Goal: Task Accomplishment & Management: Manage account settings

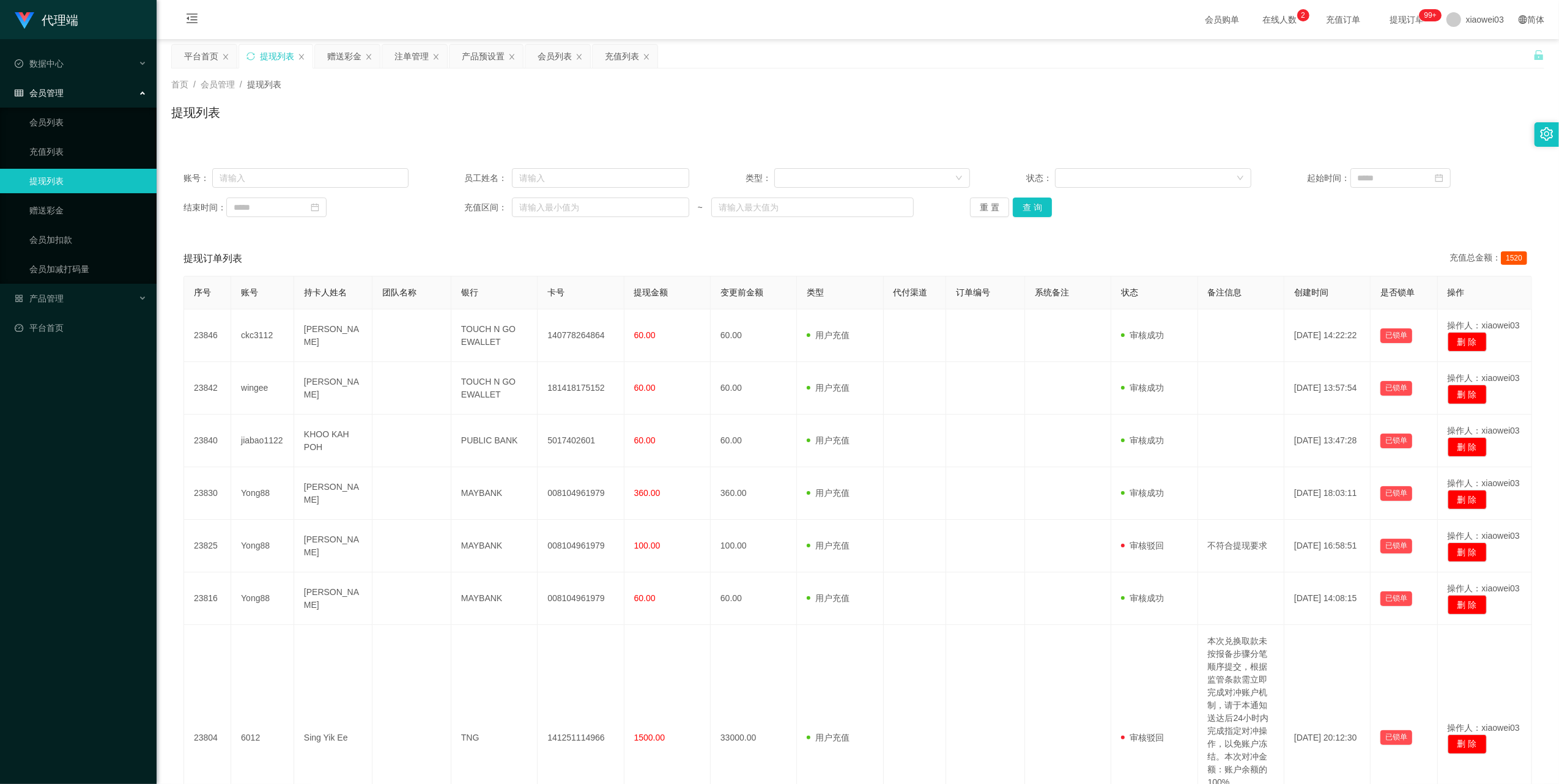
click at [343, 70] on div "首页 / 会员管理 / 提现列表 / 提现列表" at bounding box center [858, 105] width 1402 height 72
click at [340, 59] on div "赠送彩金" at bounding box center [344, 56] width 35 height 23
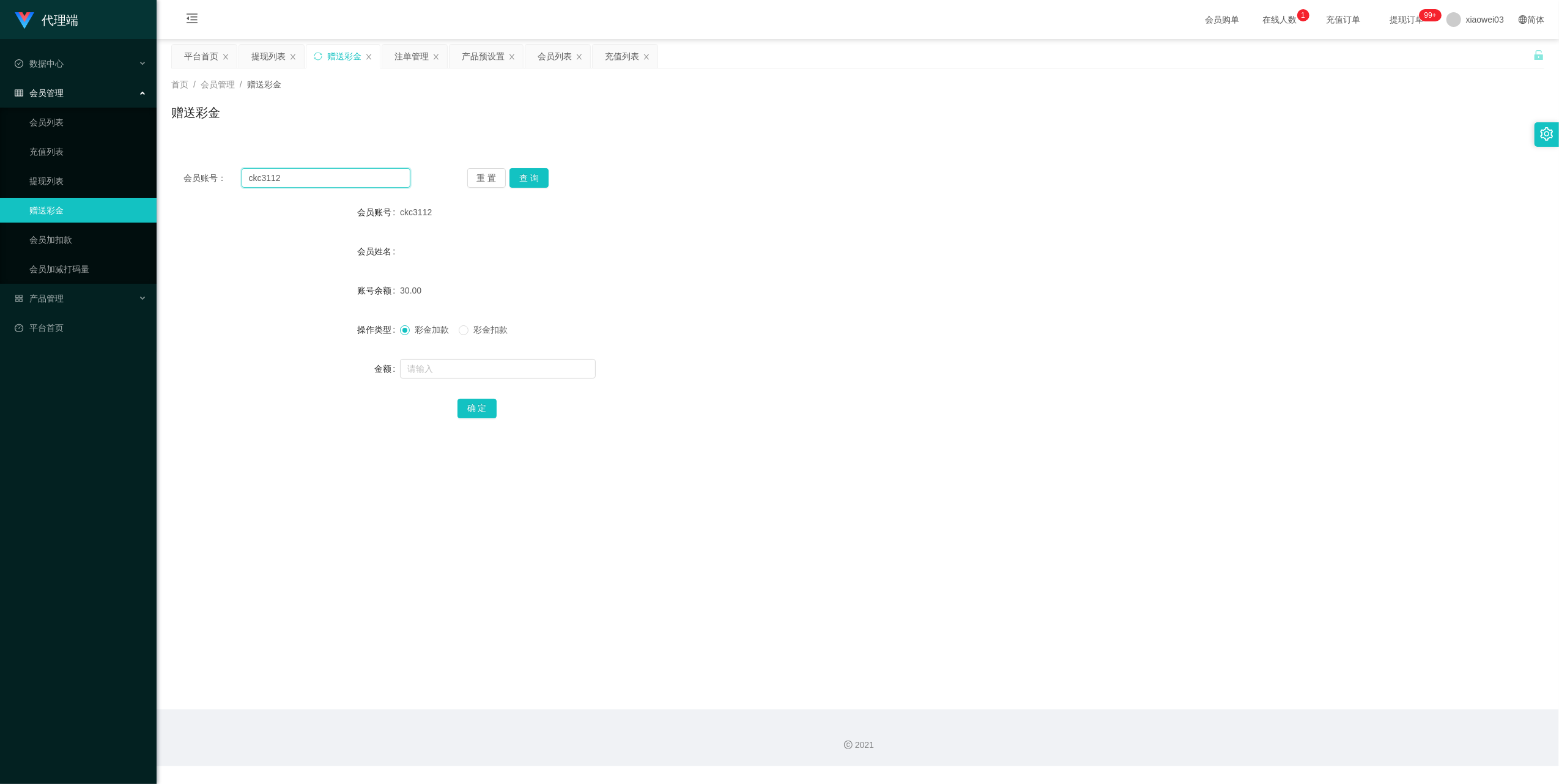
click at [326, 168] on input "ckc3112" at bounding box center [326, 178] width 169 height 19
paste input "jiabao112"
type input "jiabao1122"
click at [529, 174] on button "查 询" at bounding box center [529, 178] width 39 height 19
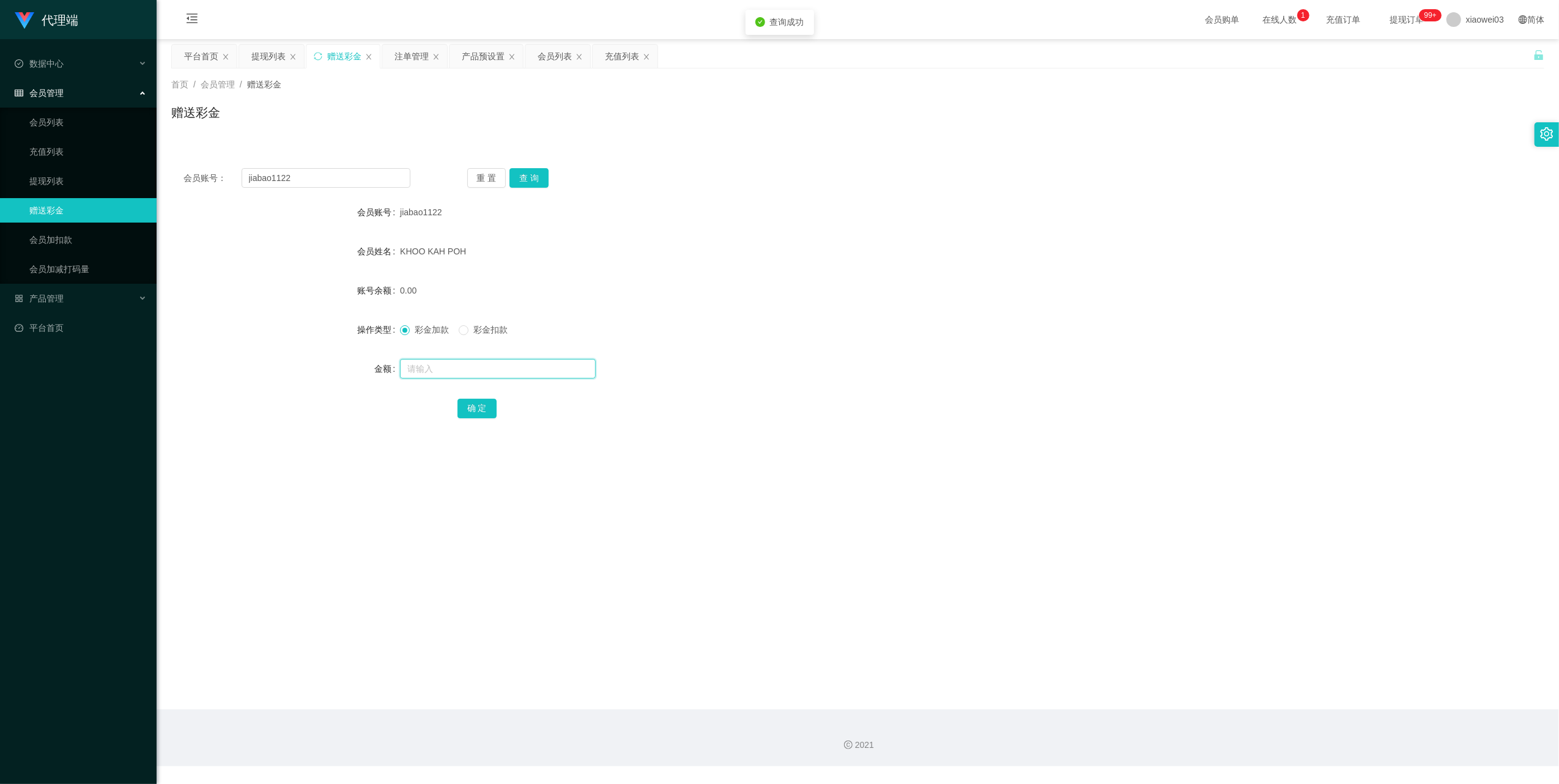
drag, startPoint x: 482, startPoint y: 371, endPoint x: 487, endPoint y: 363, distance: 9.4
click at [482, 371] on input "text" at bounding box center [497, 368] width 195 height 19
type input "200"
drag, startPoint x: 483, startPoint y: 409, endPoint x: 503, endPoint y: 407, distance: 20.1
click at [483, 409] on button "确 定" at bounding box center [477, 408] width 39 height 19
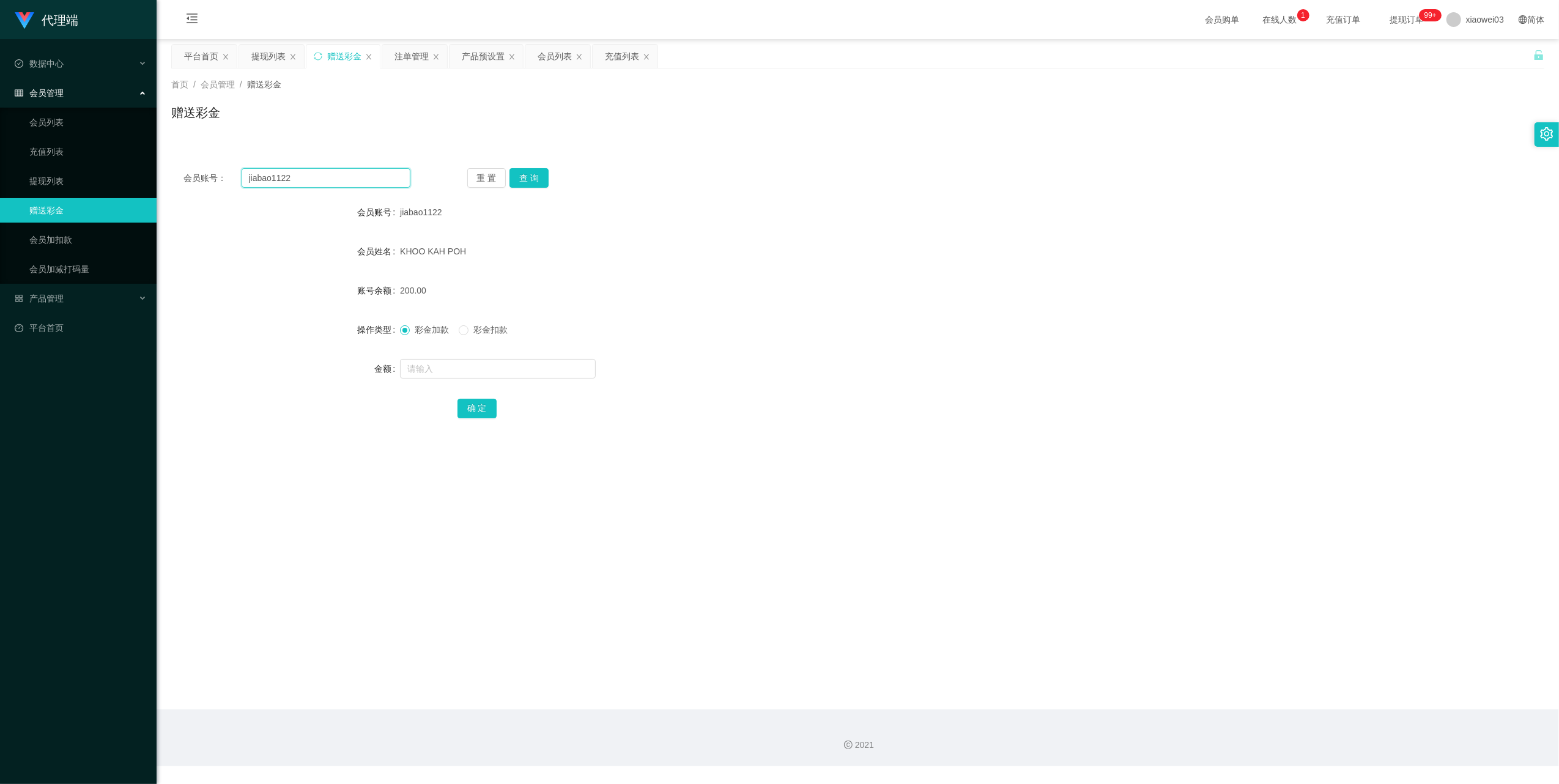
click at [331, 180] on input "jiabao1122" at bounding box center [326, 178] width 169 height 19
paste input "ckc311"
type input "ckc3112"
click at [536, 168] on button "查 询" at bounding box center [529, 178] width 39 height 19
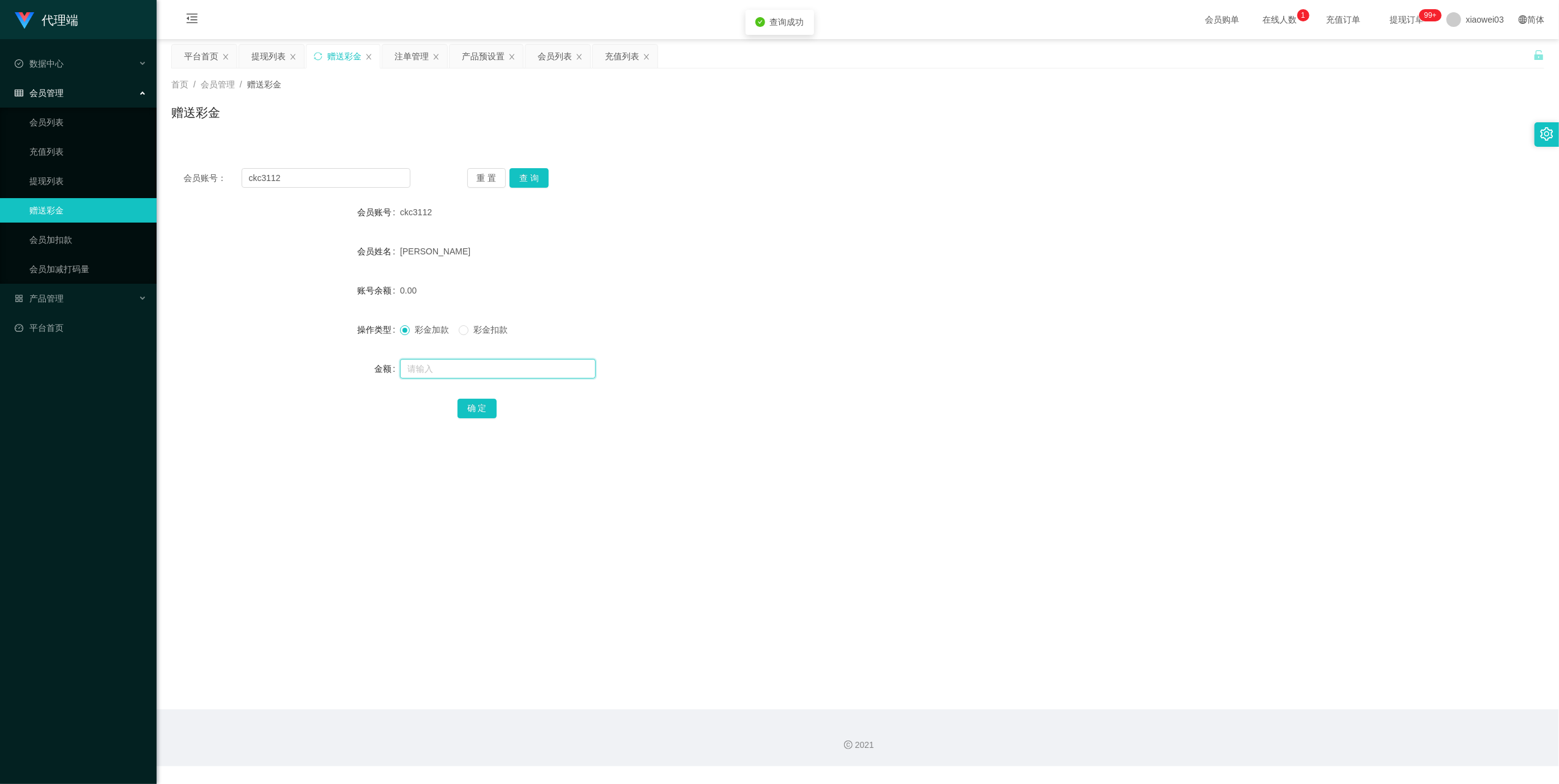
click at [493, 369] on input "text" at bounding box center [497, 368] width 195 height 19
type input "100"
drag, startPoint x: 468, startPoint y: 409, endPoint x: 490, endPoint y: 407, distance: 22.1
click at [468, 409] on button "确 定" at bounding box center [477, 408] width 39 height 19
click at [197, 64] on div "平台首页" at bounding box center [201, 56] width 35 height 23
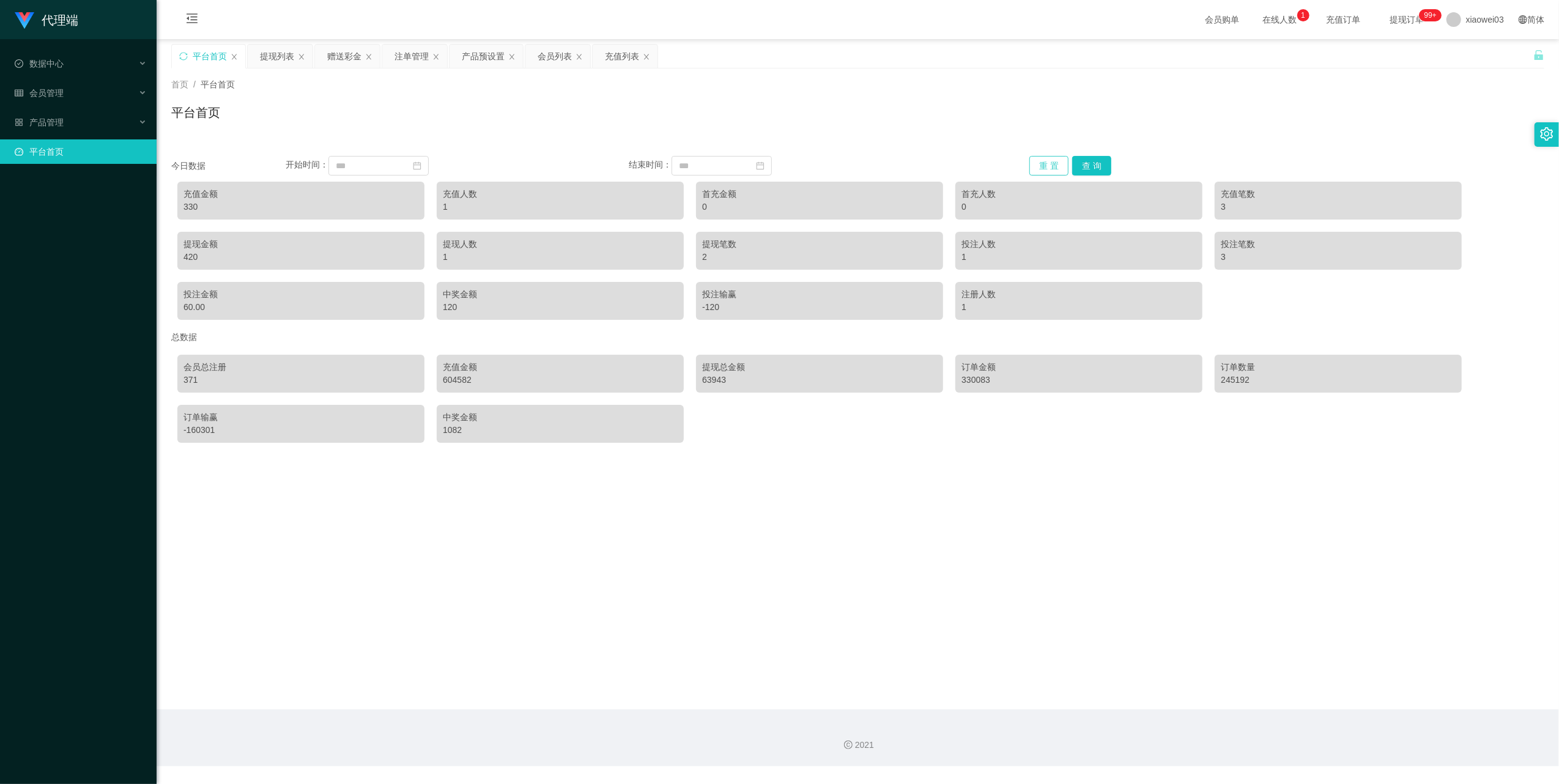
click at [1030, 160] on button "重 置" at bounding box center [1049, 166] width 39 height 19
click at [1032, 159] on button "重 置" at bounding box center [1049, 166] width 39 height 19
click at [1035, 167] on button "重 置" at bounding box center [1049, 166] width 39 height 19
click at [399, 55] on div "注单管理" at bounding box center [411, 56] width 35 height 23
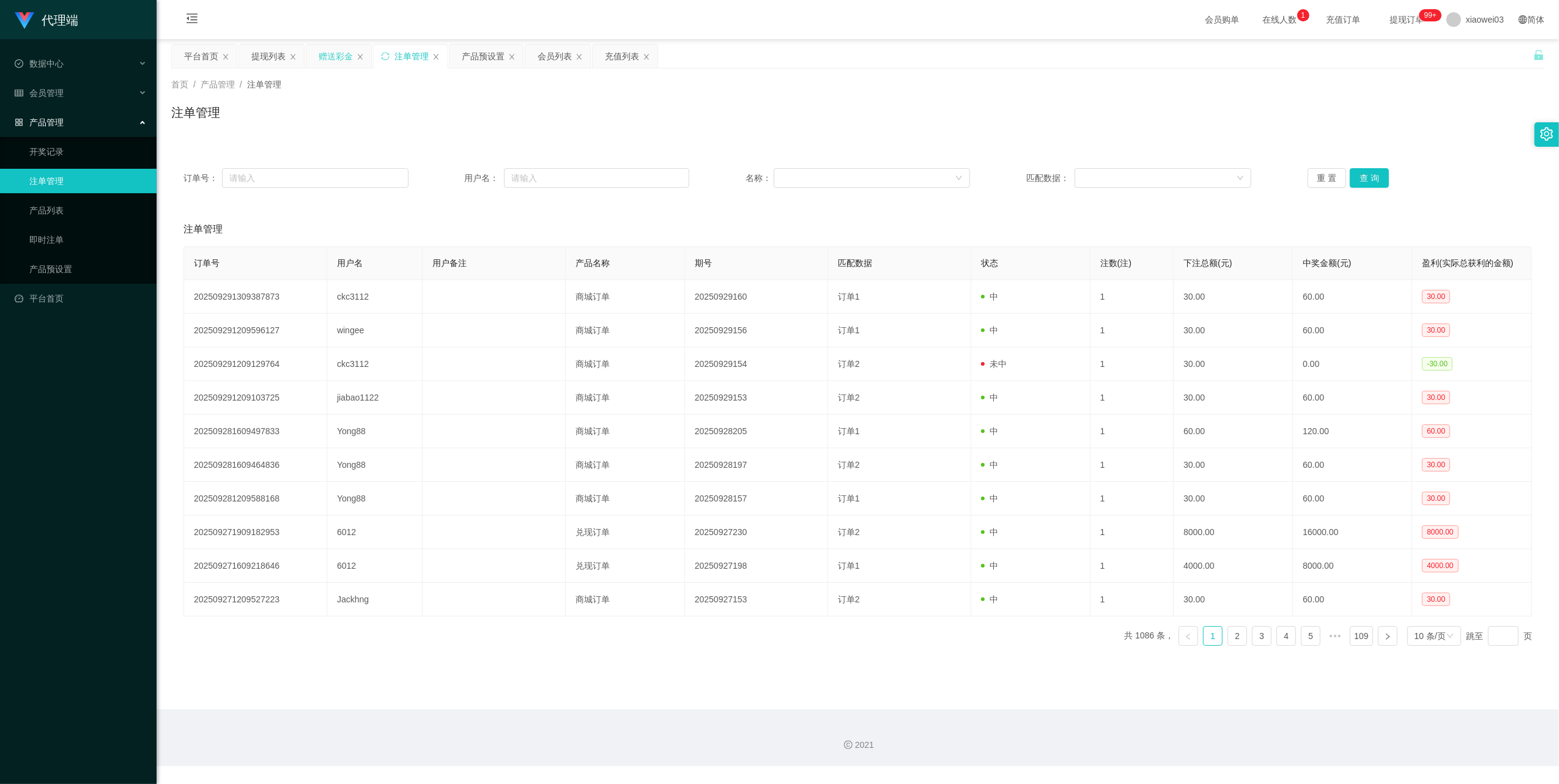
click at [336, 56] on div "赠送彩金" at bounding box center [335, 56] width 35 height 23
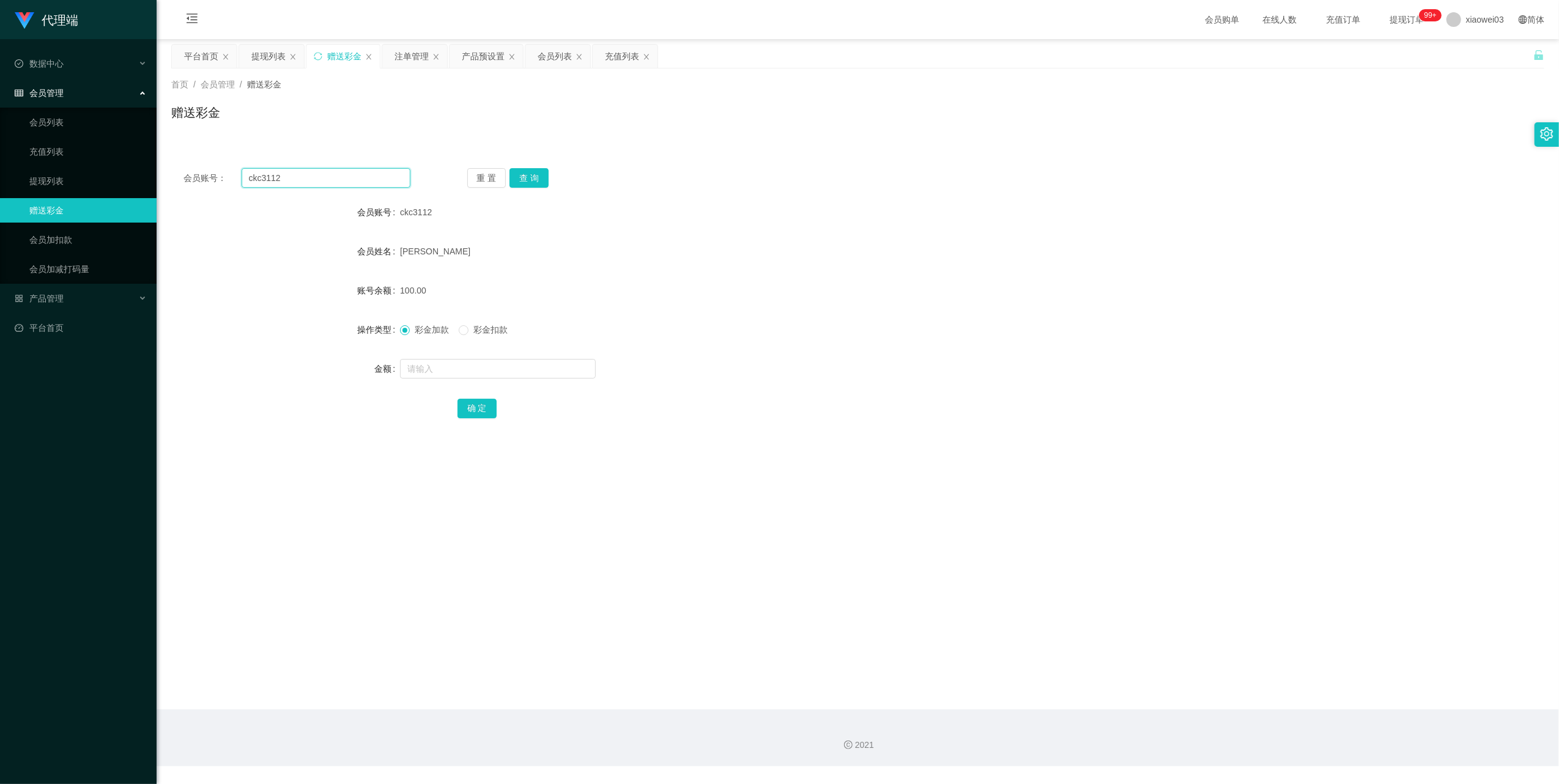
click at [331, 187] on input "ckc3112" at bounding box center [326, 178] width 169 height 19
drag, startPoint x: 331, startPoint y: 187, endPoint x: 461, endPoint y: 228, distance: 136.3
click at [334, 187] on input "ckc3112" at bounding box center [326, 178] width 169 height 19
paste input "wingee"
type input "wingee"
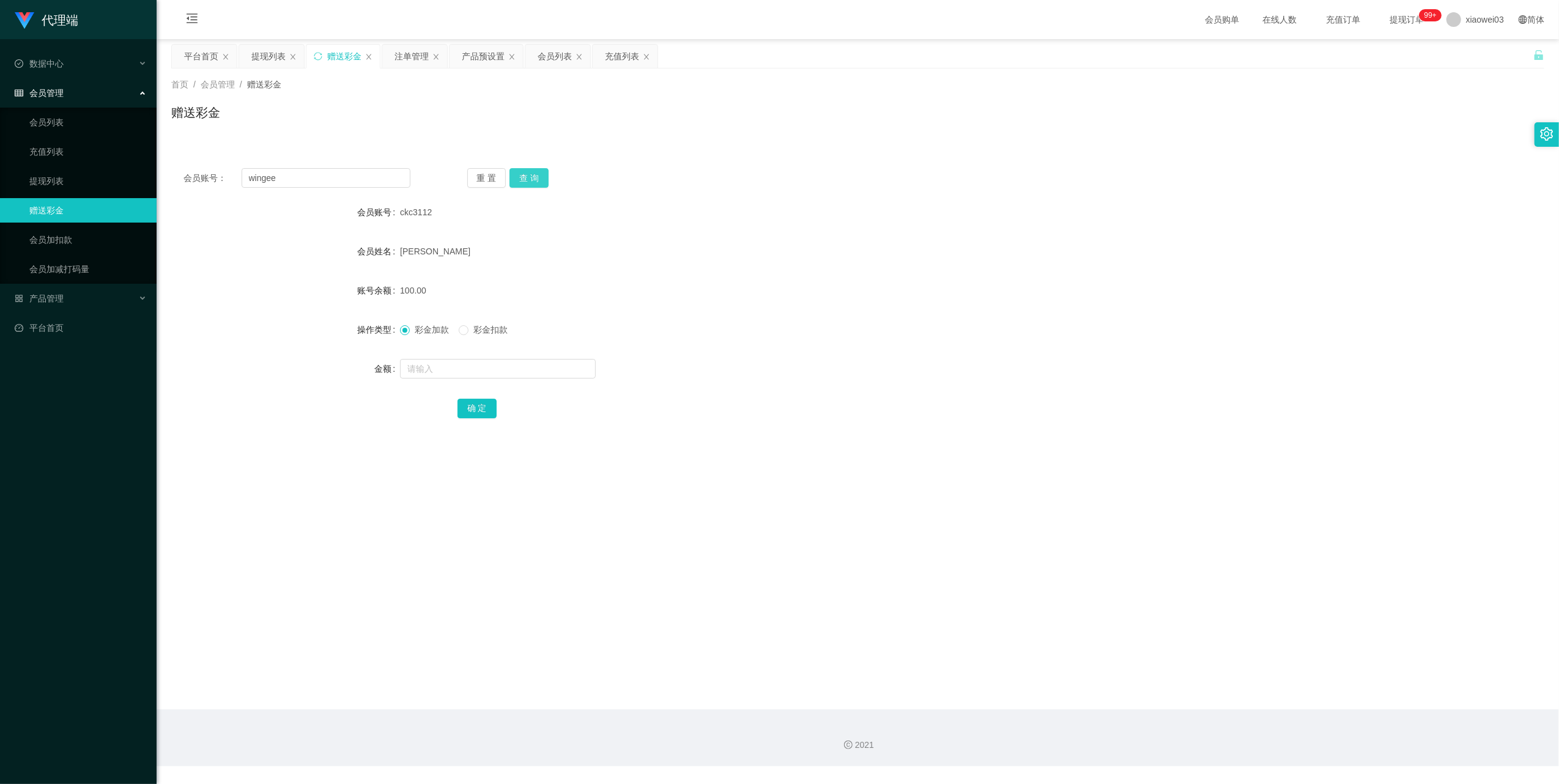
drag, startPoint x: 529, startPoint y: 183, endPoint x: 529, endPoint y: 192, distance: 9.0
click at [529, 183] on button "查 询" at bounding box center [529, 178] width 39 height 19
click at [493, 382] on form "会员账号 wingee 会员姓名 Ling Lu Ee 账号余额 0.00 操作类型 彩金加款 彩金扣款 金额 确 定" at bounding box center [858, 310] width 1373 height 220
click at [493, 373] on input "text" at bounding box center [497, 368] width 195 height 19
type input "100"
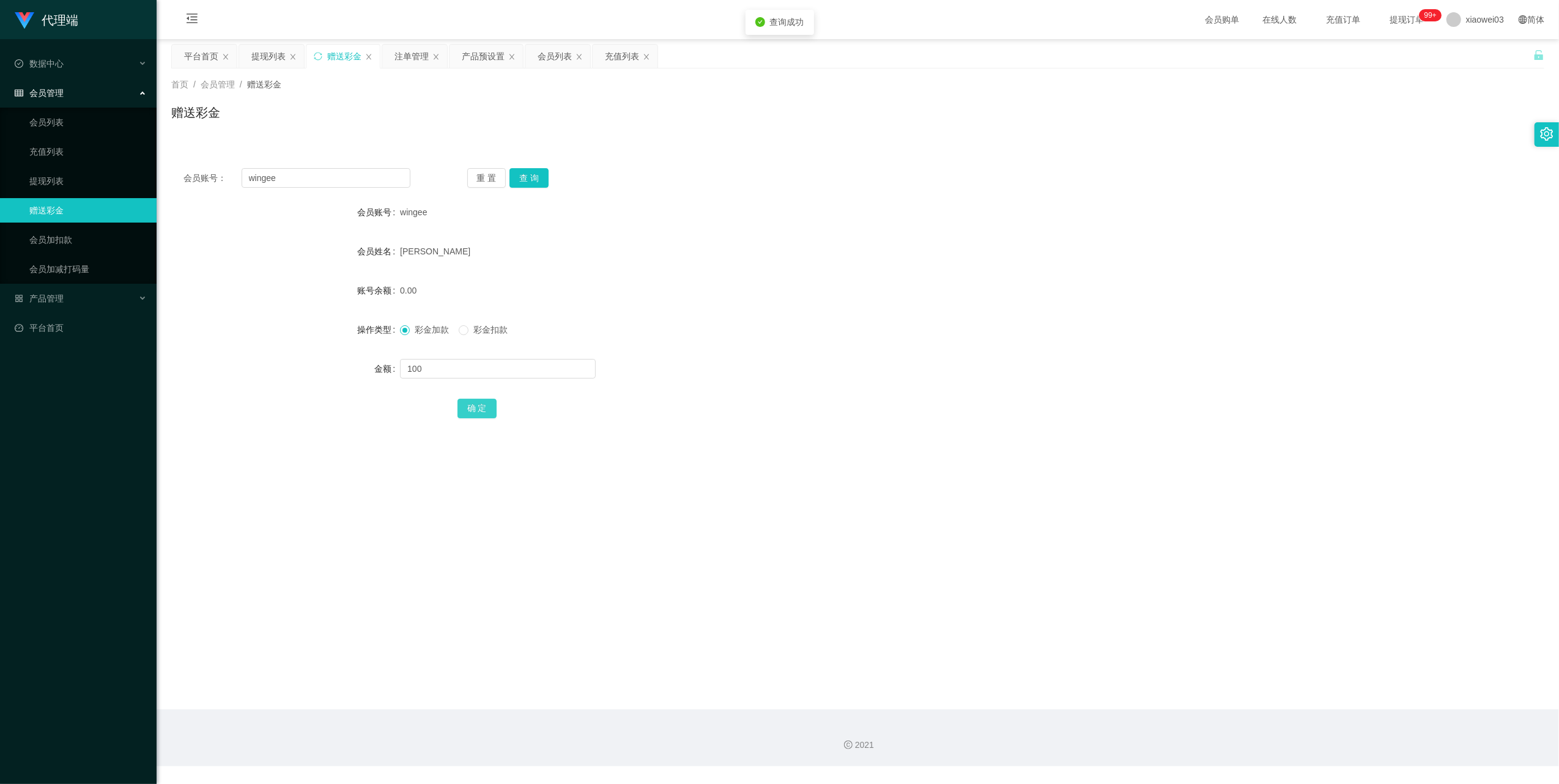
click at [471, 399] on button "确 定" at bounding box center [477, 408] width 39 height 19
click at [473, 60] on div "产品预设置" at bounding box center [483, 56] width 43 height 23
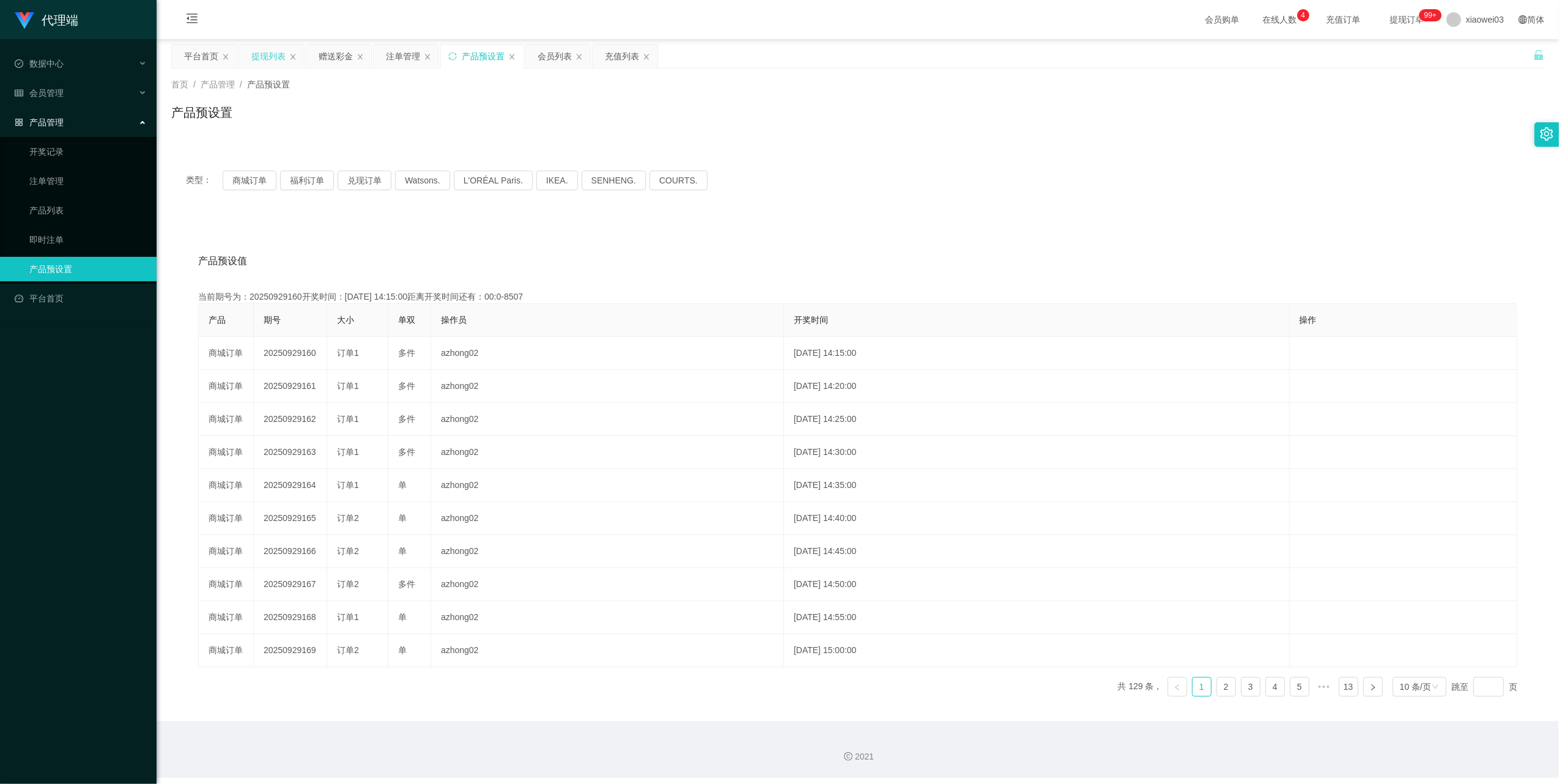
click at [246, 47] on div "提现列表" at bounding box center [271, 56] width 65 height 23
click at [264, 55] on div "提现列表" at bounding box center [268, 56] width 35 height 23
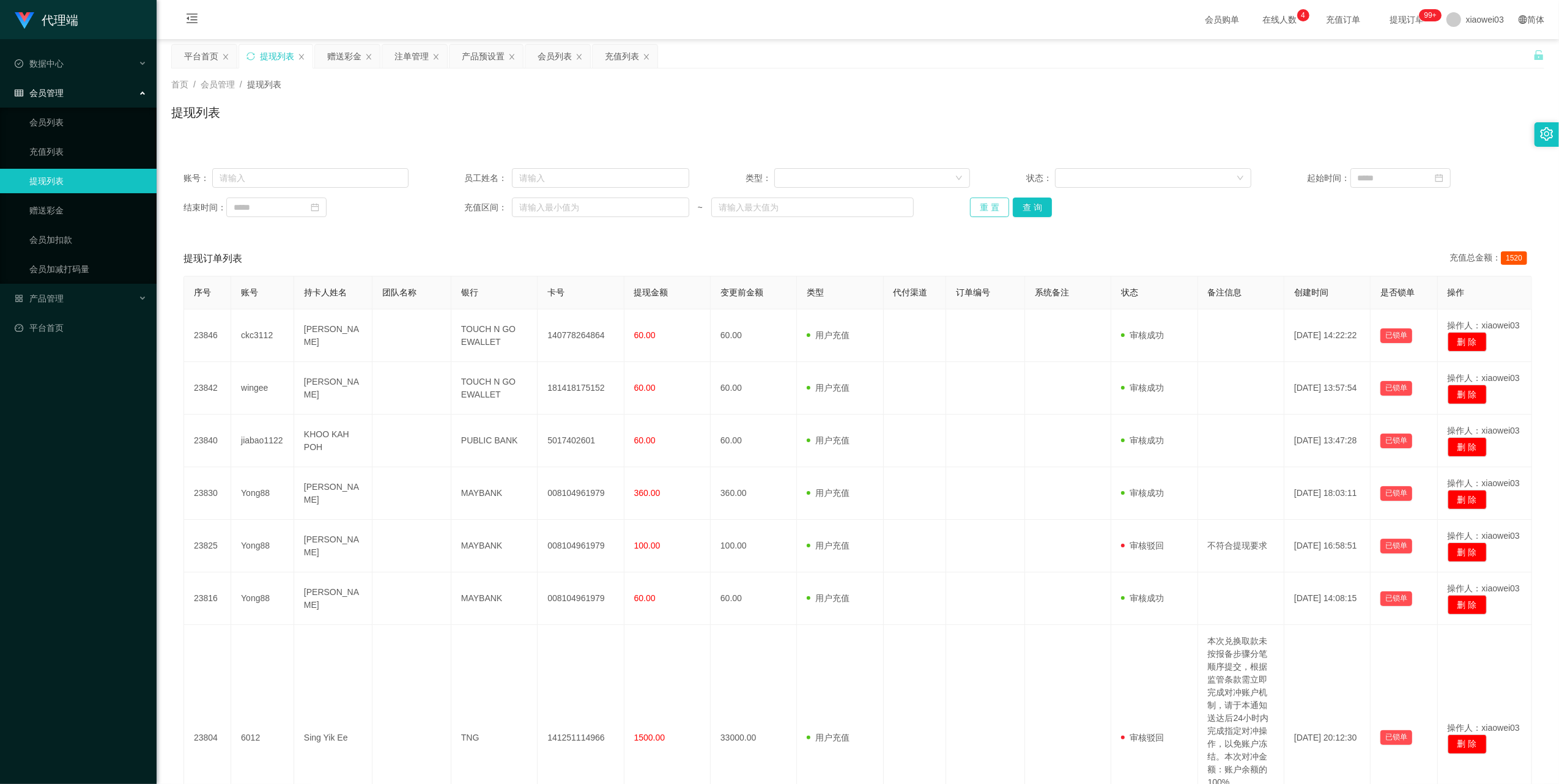
click at [984, 207] on button "重 置" at bounding box center [989, 207] width 39 height 19
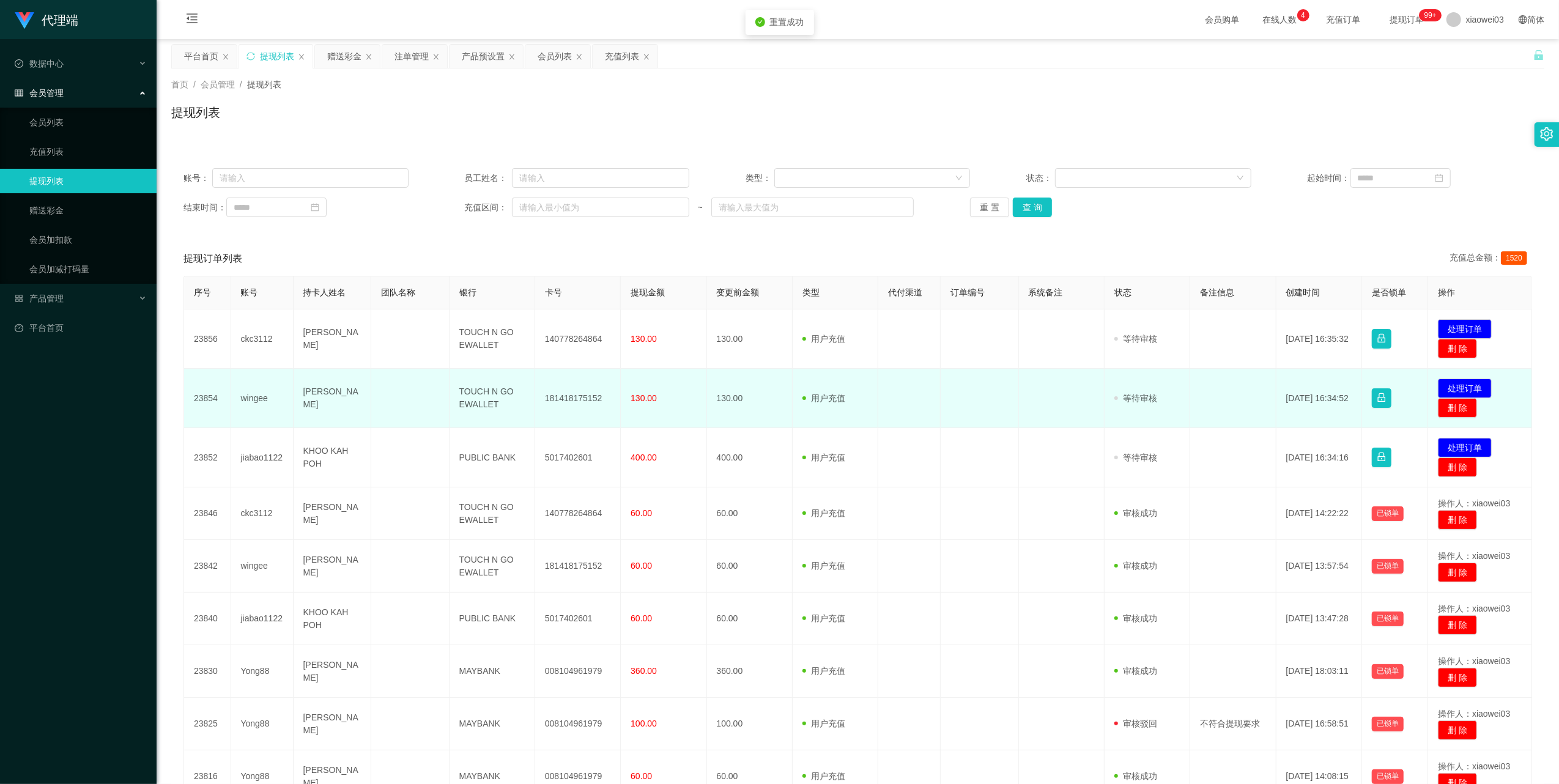
click at [574, 399] on td "181418175152" at bounding box center [578, 398] width 85 height 60
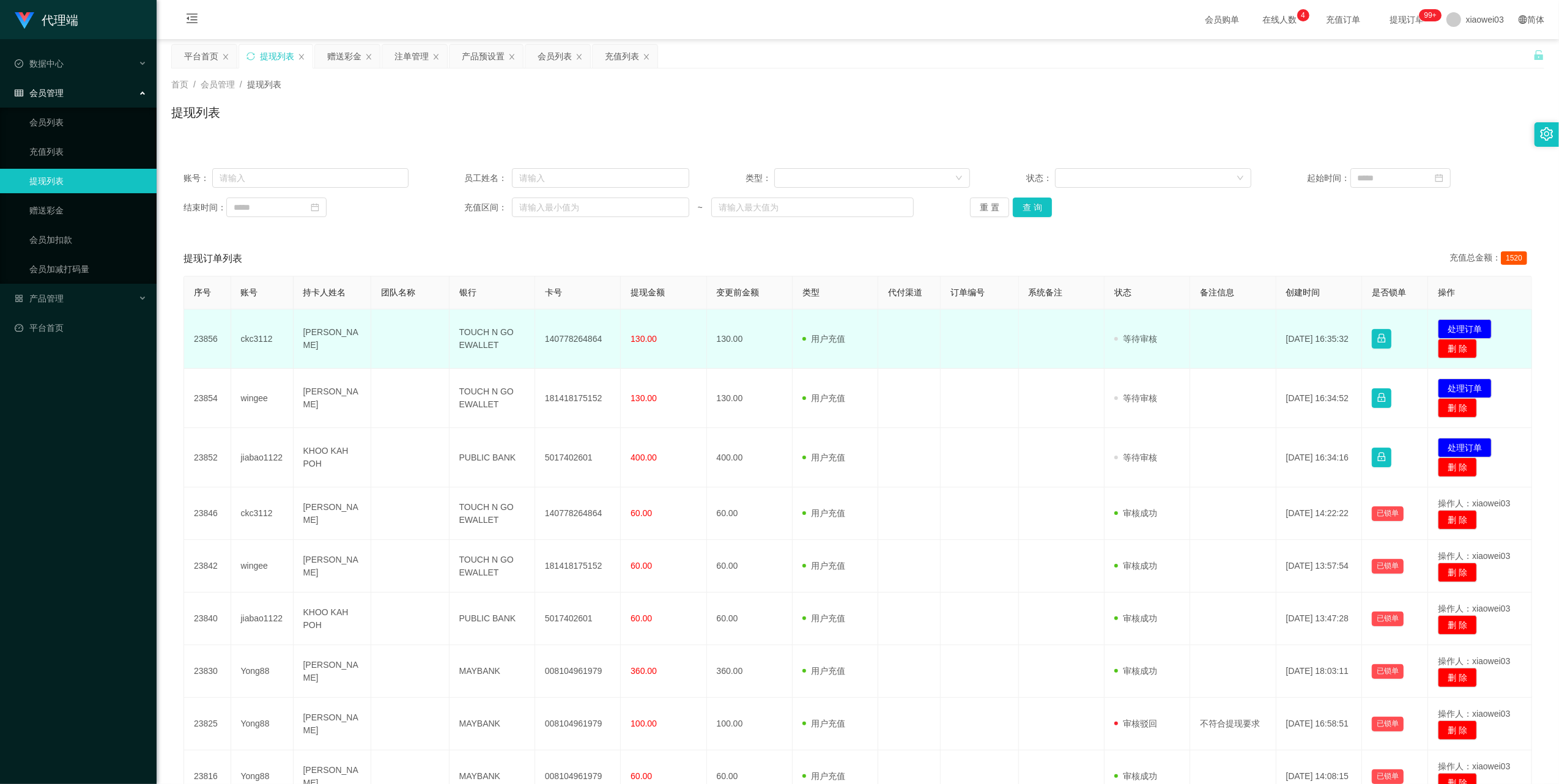
click at [575, 334] on td "140778264864" at bounding box center [578, 339] width 85 height 60
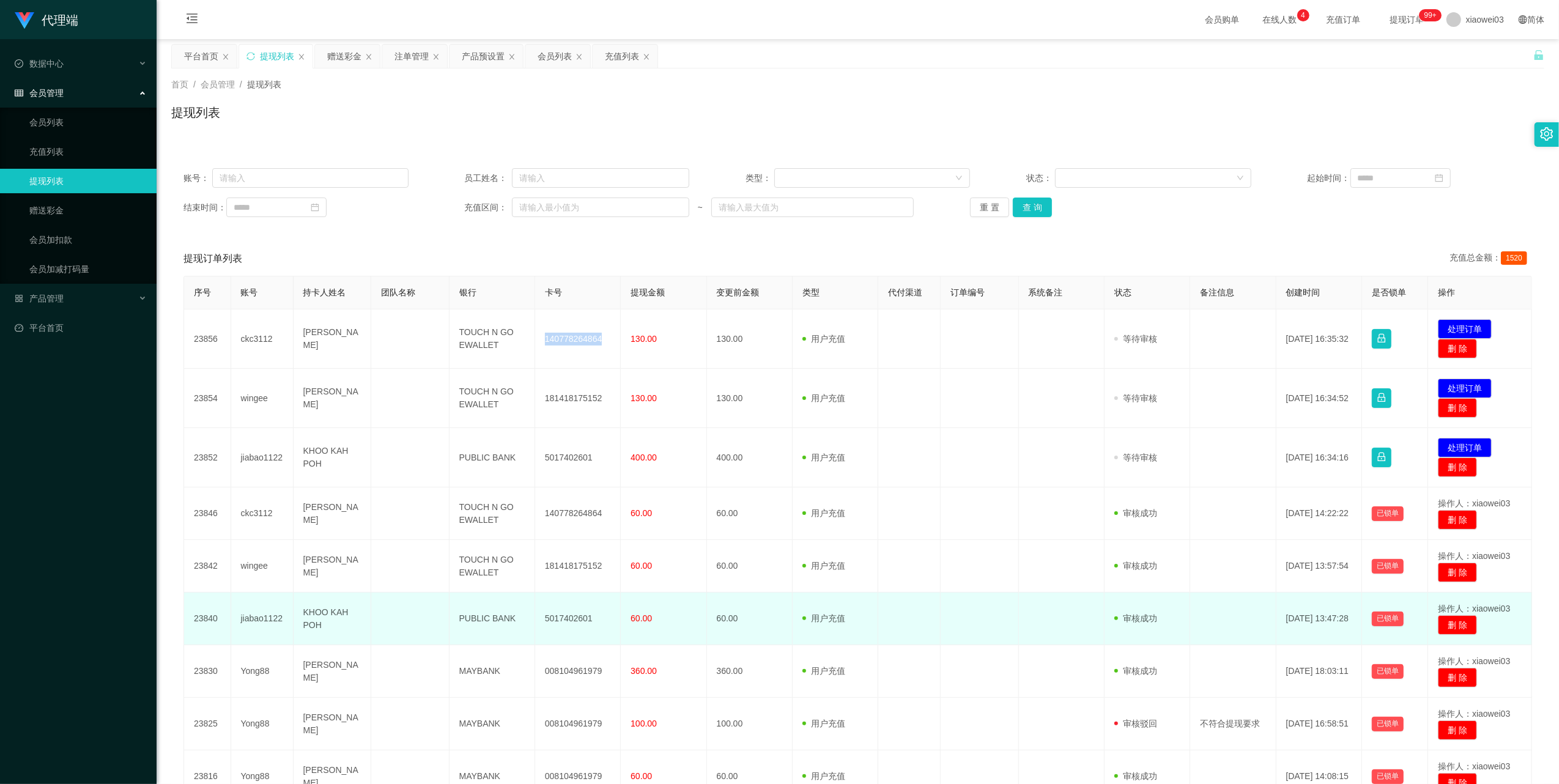
copy td "140778264864"
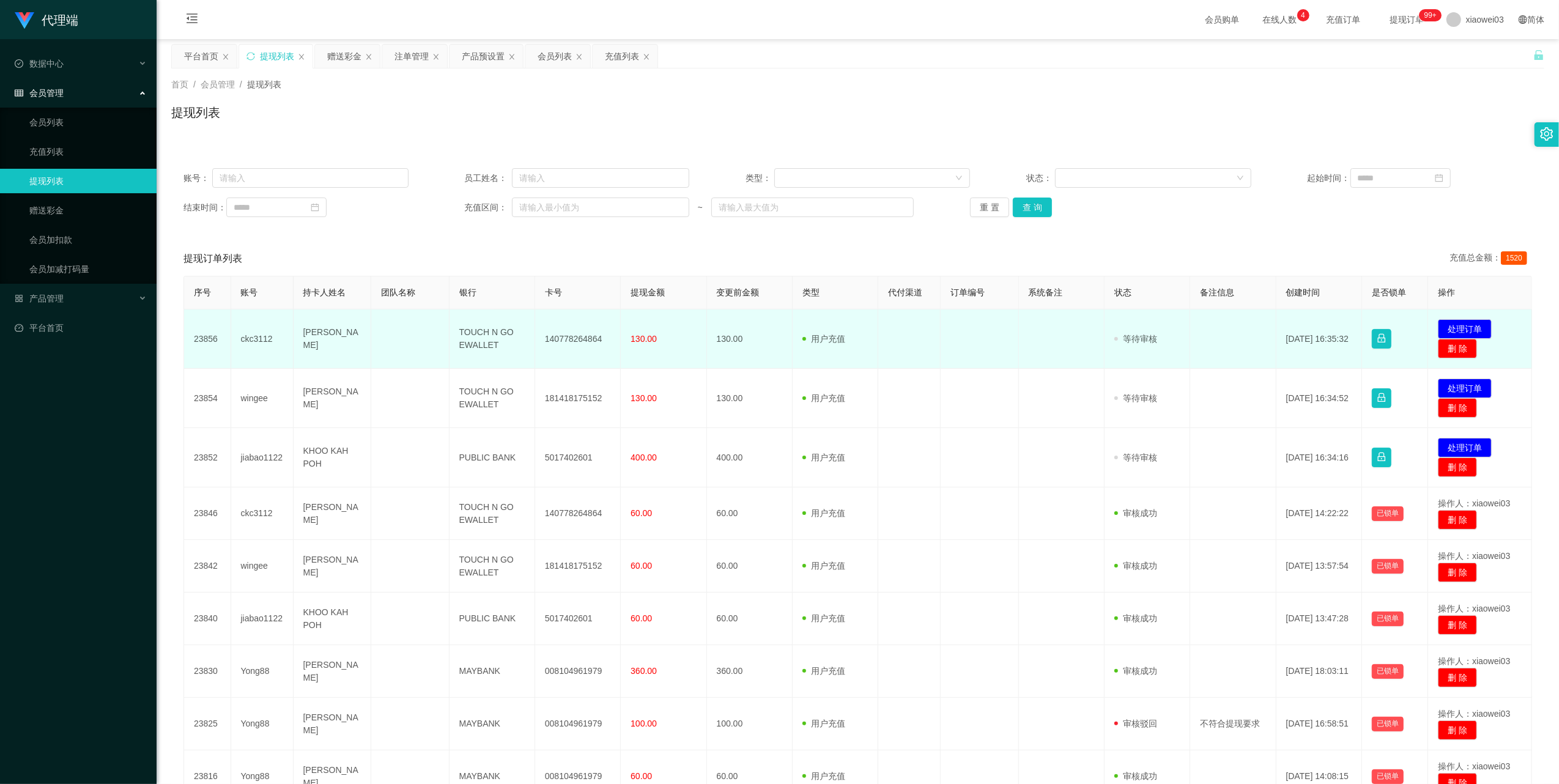
click at [473, 334] on td "TOUCH N GO EWALLET" at bounding box center [492, 339] width 85 height 60
click at [475, 334] on td "TOUCH N GO EWALLET" at bounding box center [492, 339] width 85 height 60
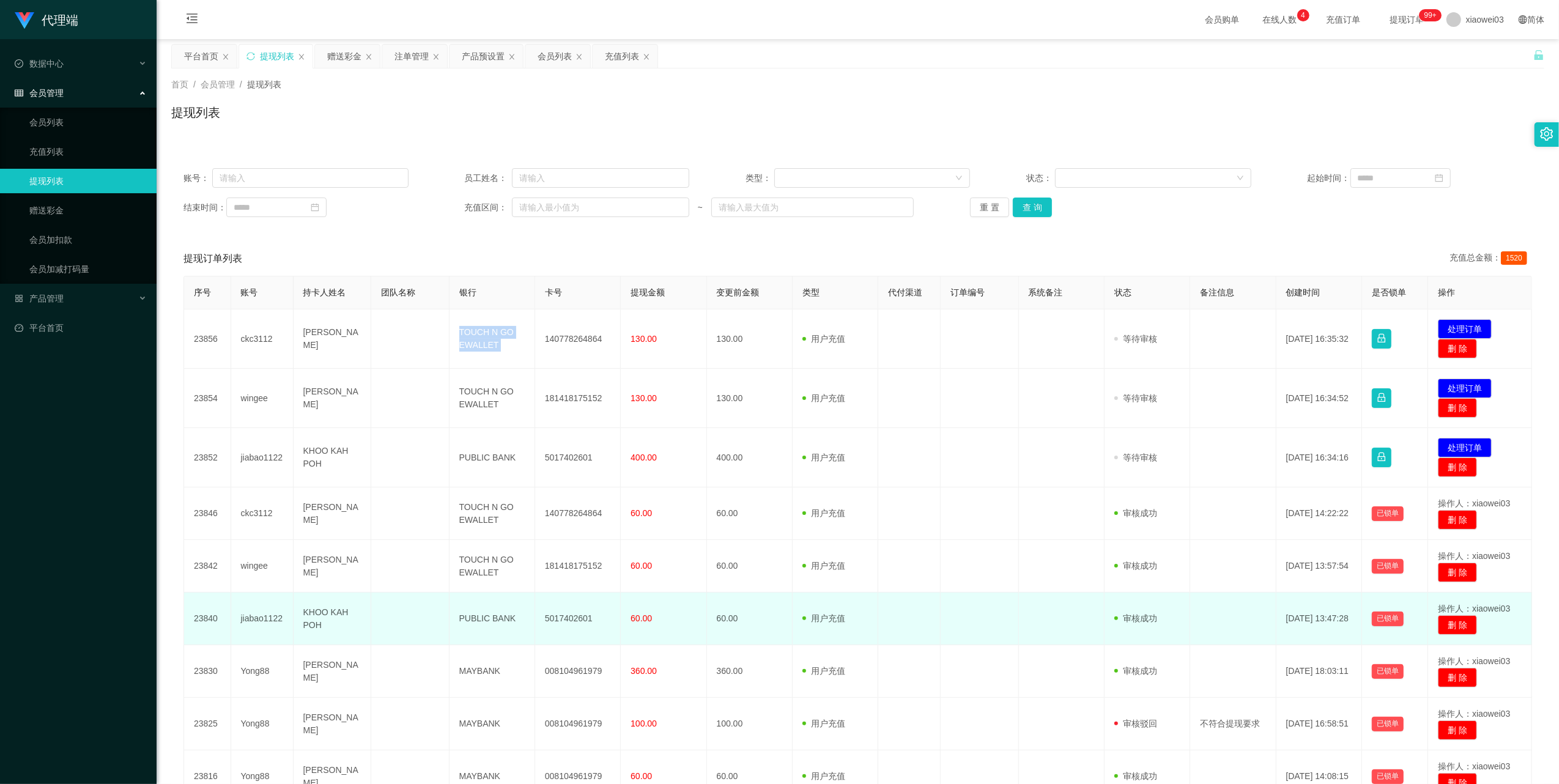
copy td "TOUCH N GO EWALLET"
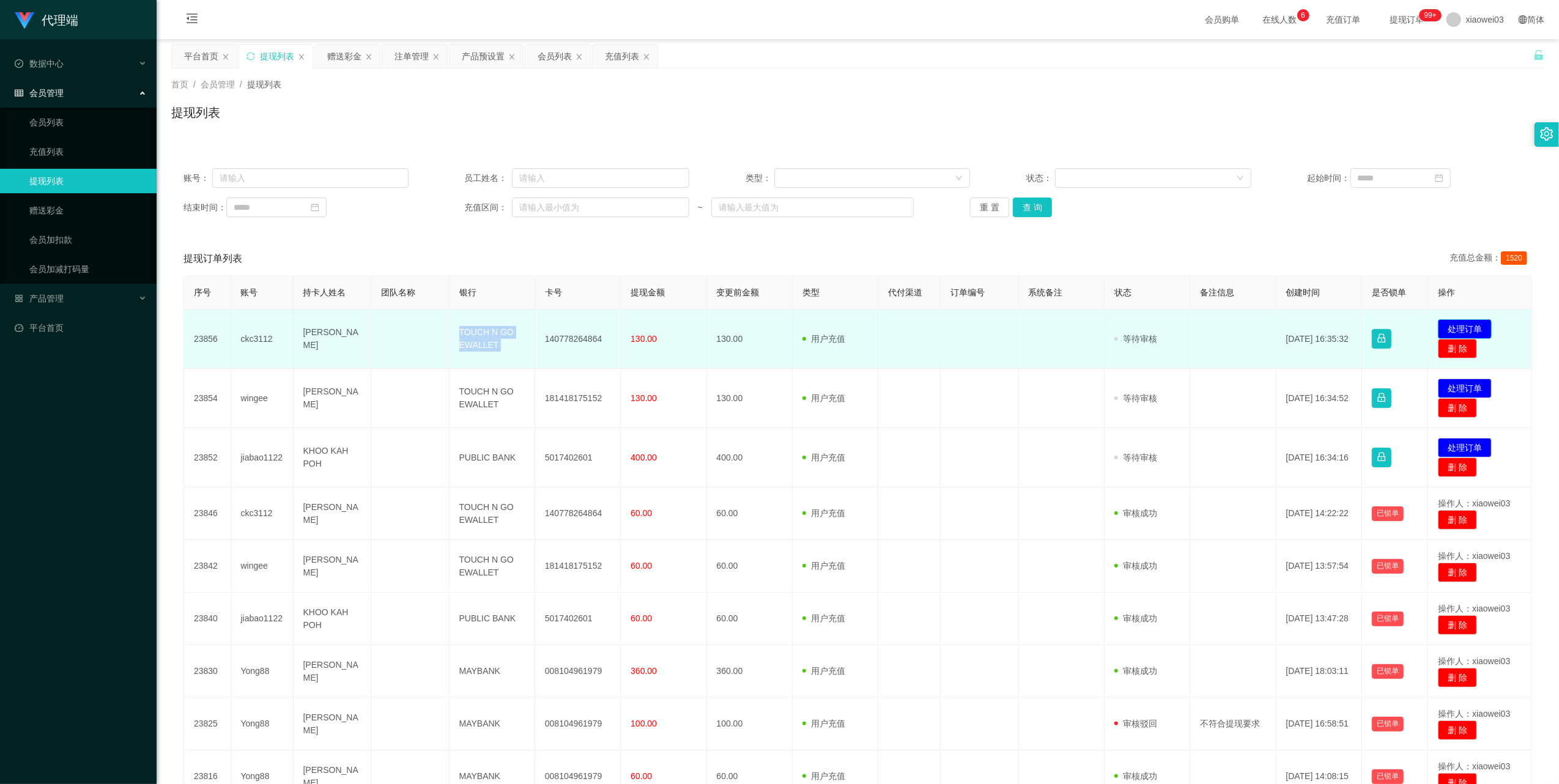
click at [1458, 322] on button "处理订单" at bounding box center [1464, 329] width 54 height 19
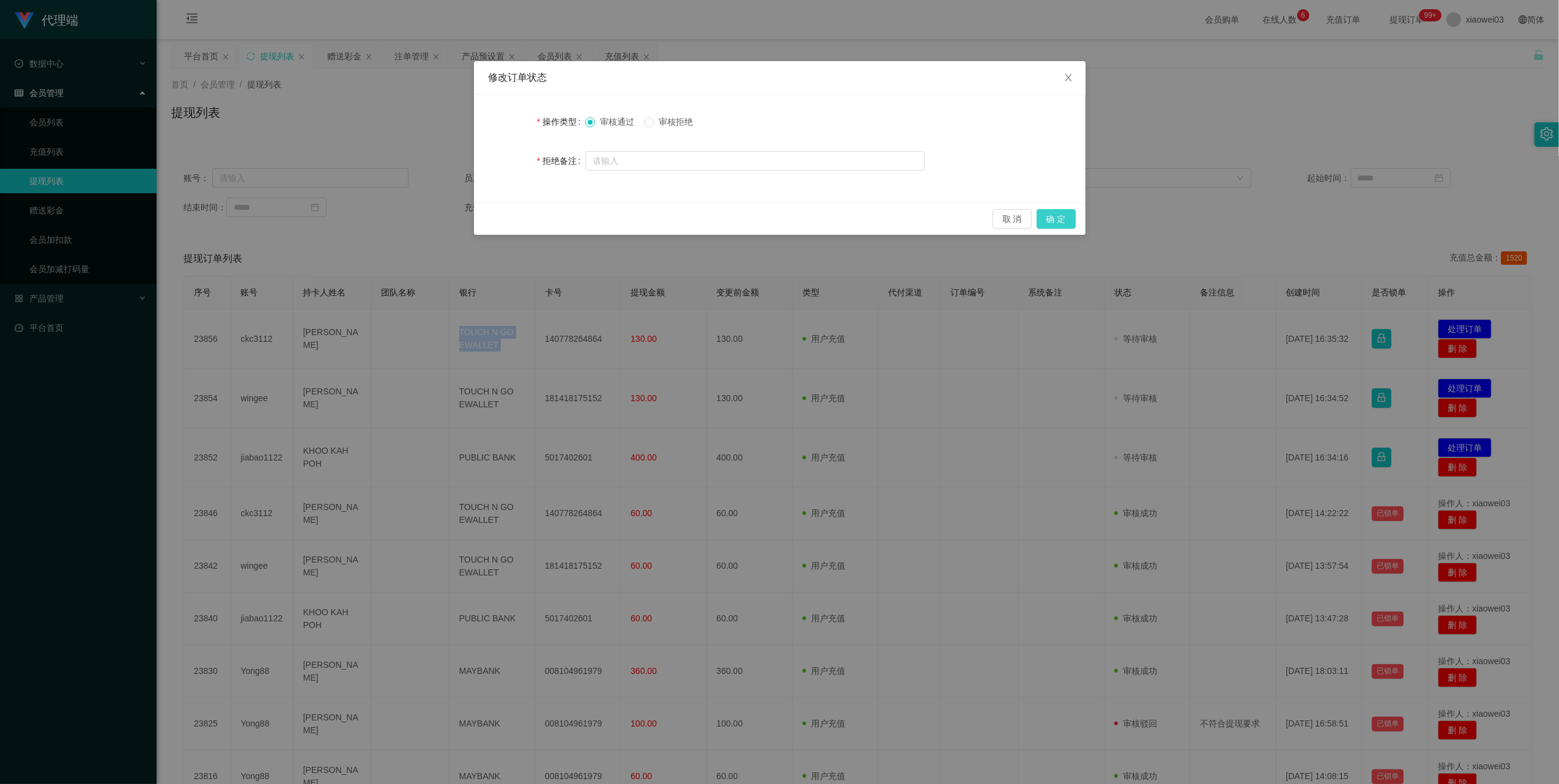
click at [1055, 216] on button "确 定" at bounding box center [1056, 219] width 39 height 19
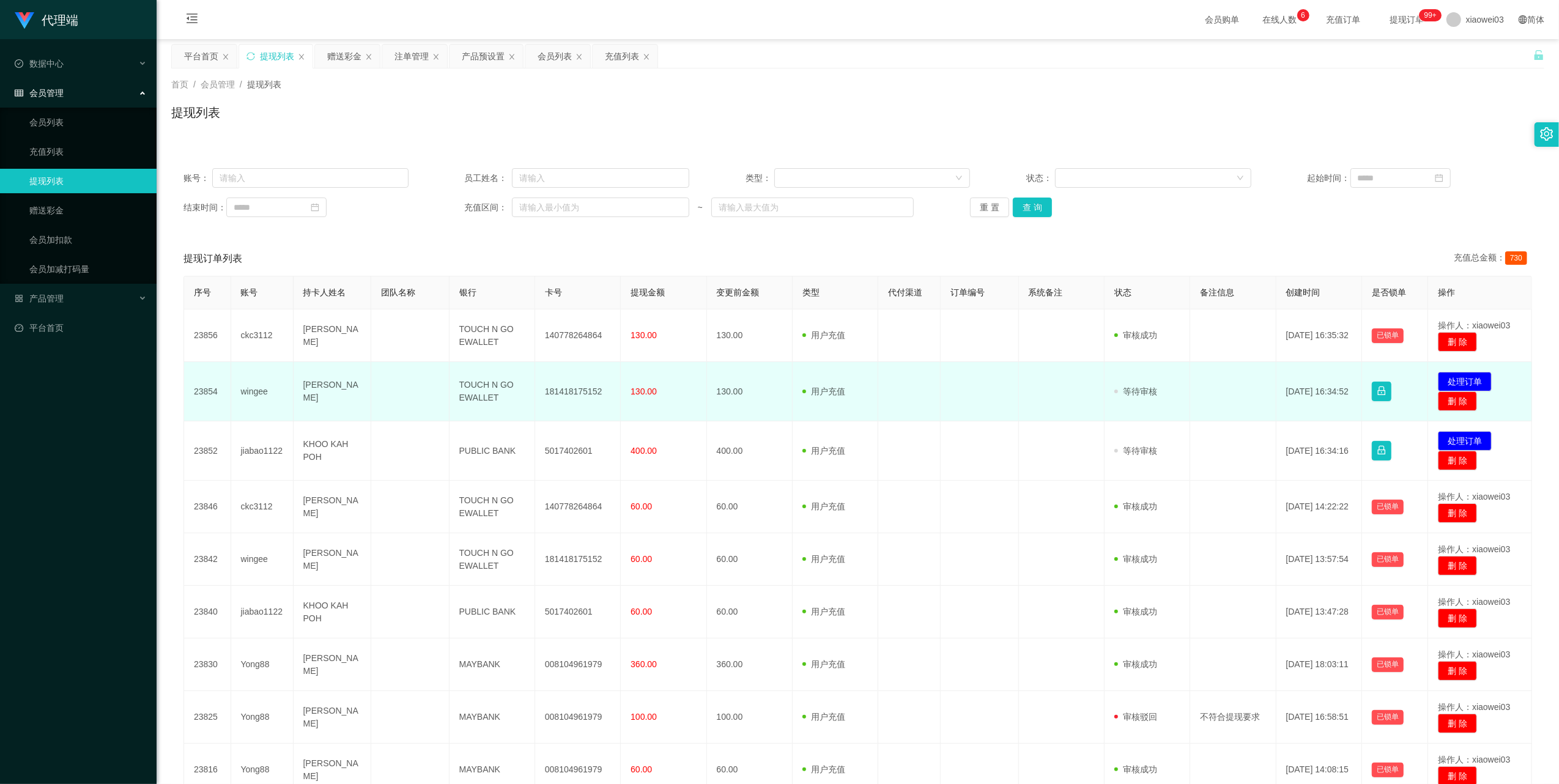
click at [574, 392] on td "181418175152" at bounding box center [578, 392] width 85 height 60
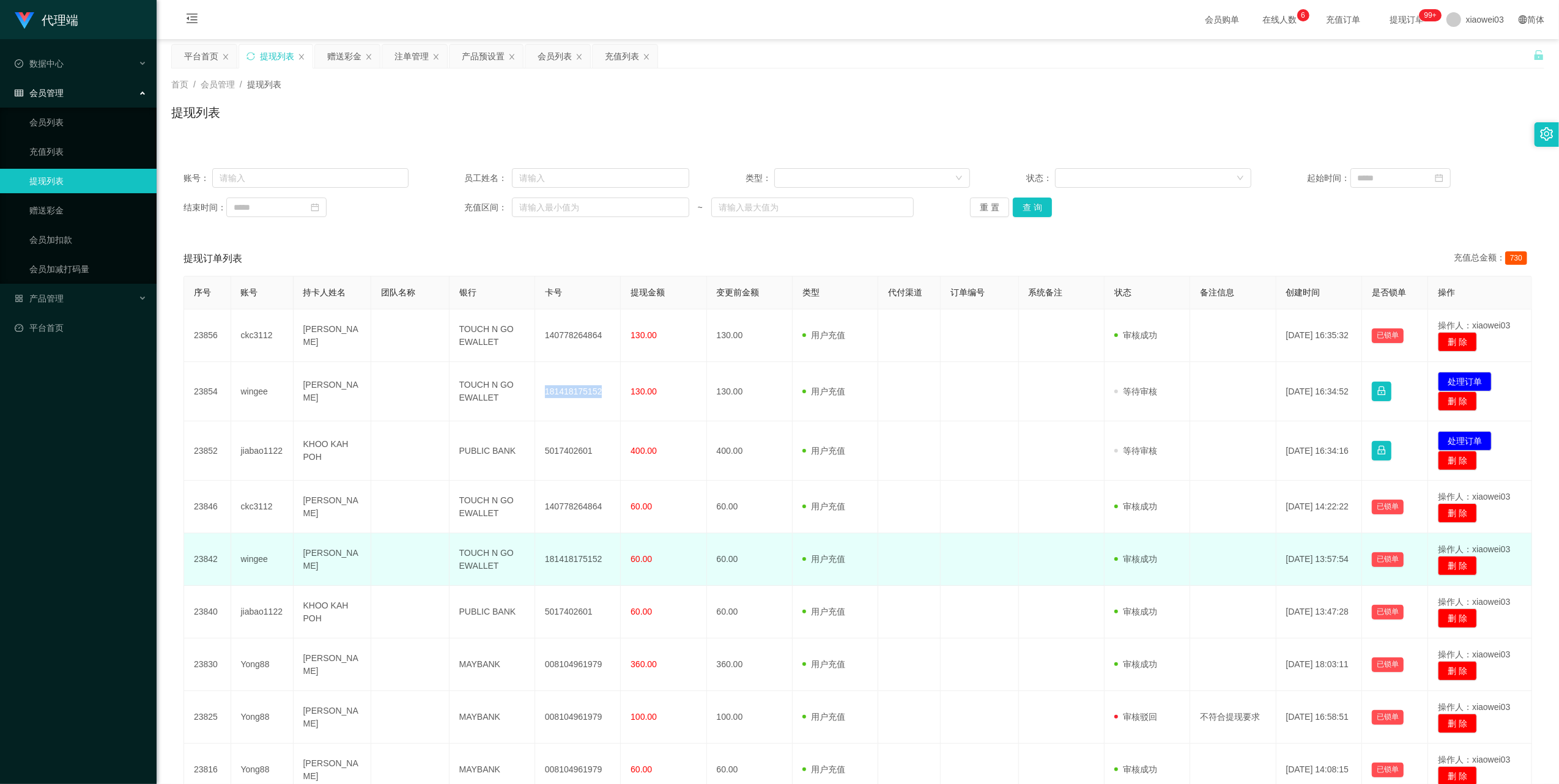
copy td "181418175152"
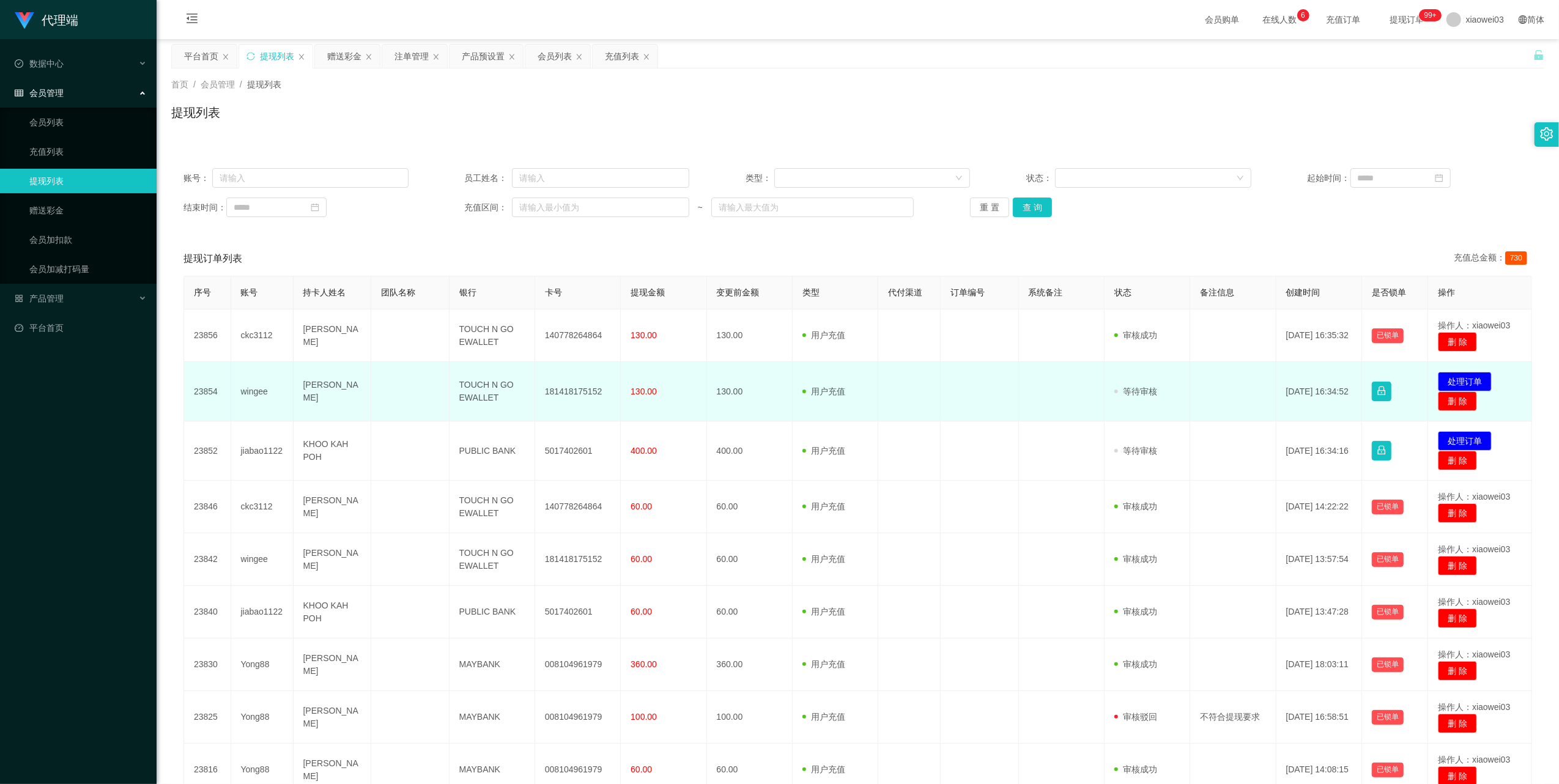
click at [473, 387] on td "TOUCH N GO EWALLET" at bounding box center [492, 392] width 85 height 60
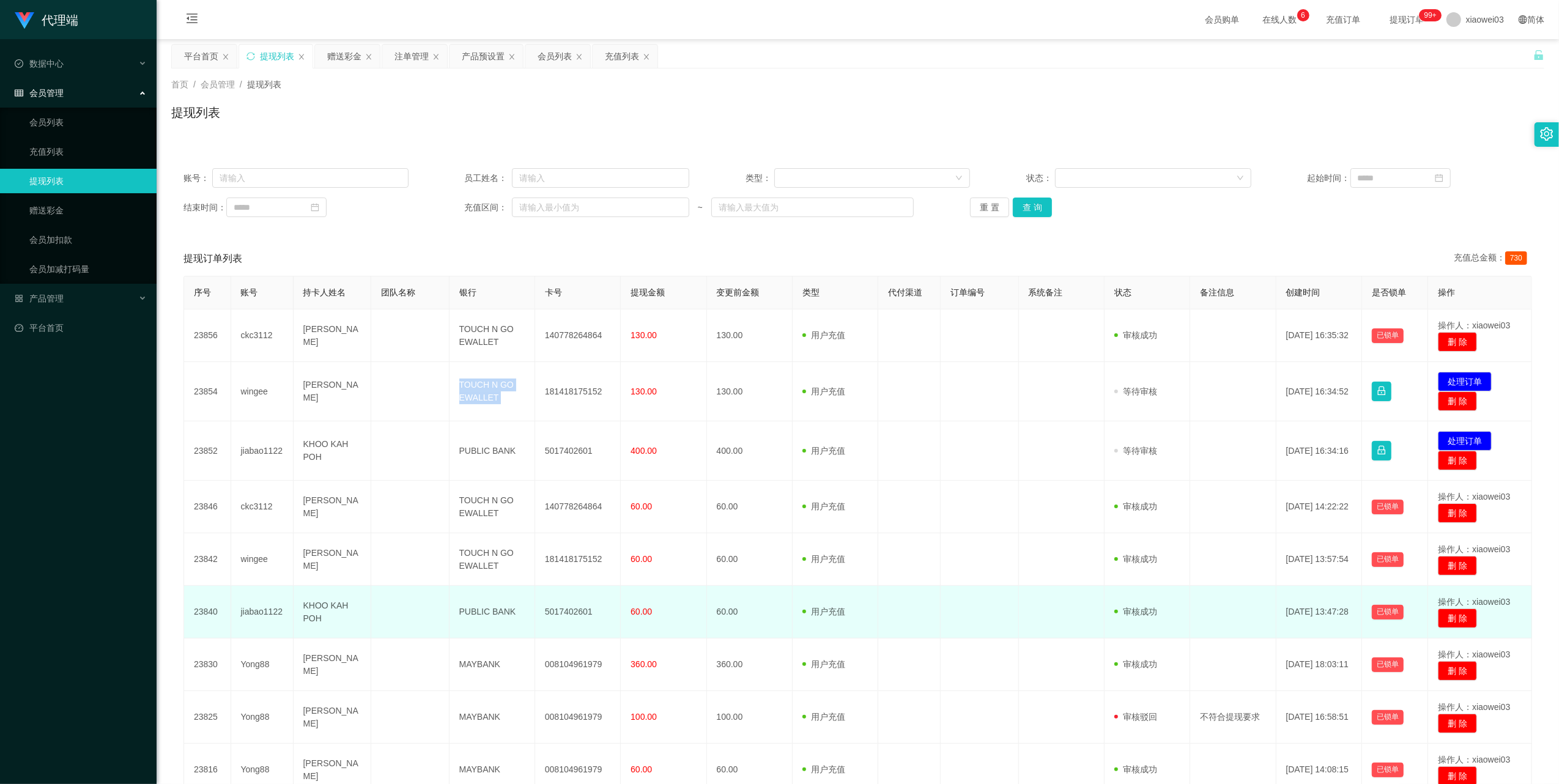
copy td "TOUCH N GO EWALLET"
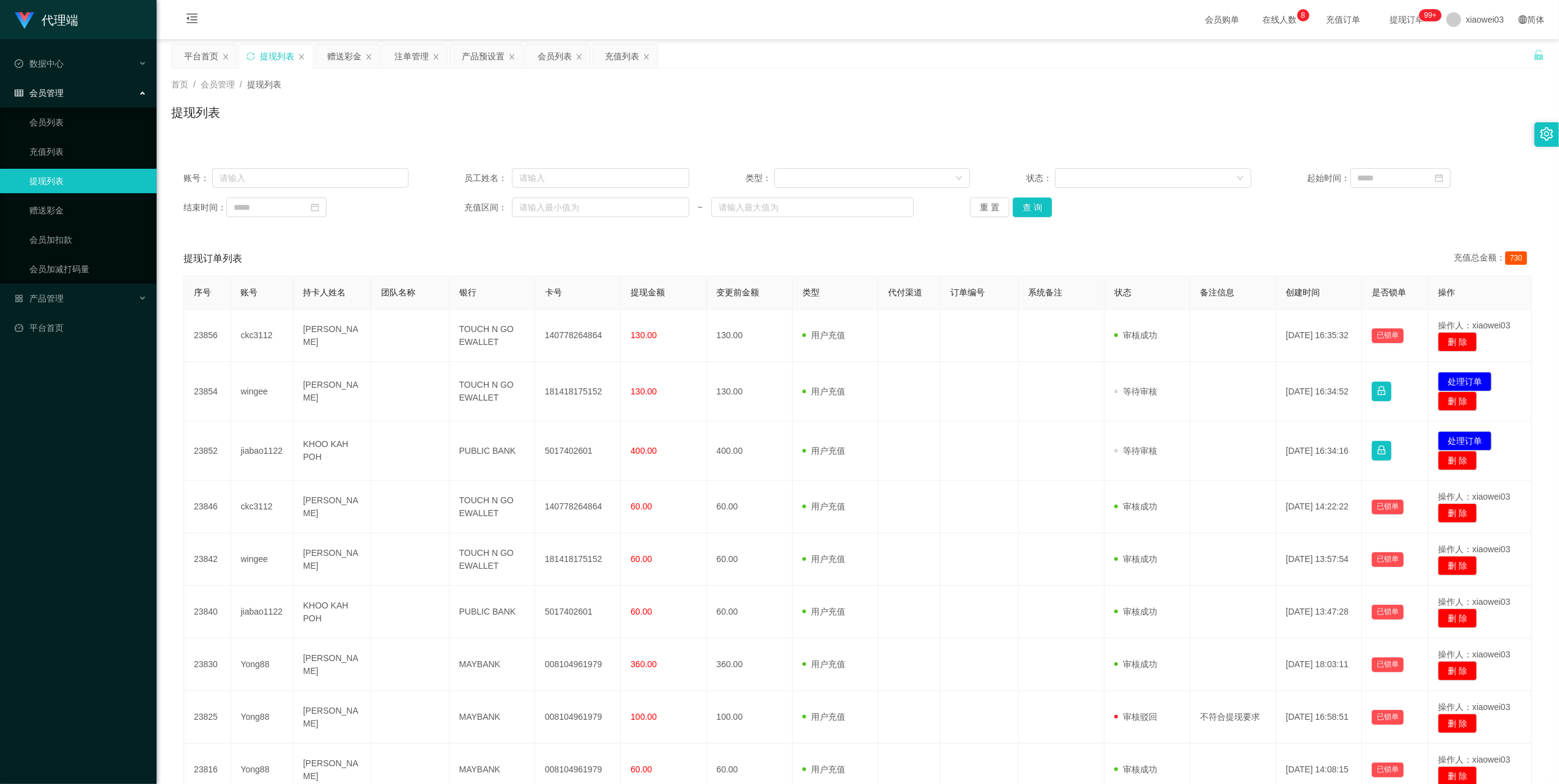
click at [1415, 221] on div "账号： 员工姓名： 类型： 状态： 起始时间： 结束时间： 充值区间： ~ 重 置 查 询" at bounding box center [858, 192] width 1373 height 73
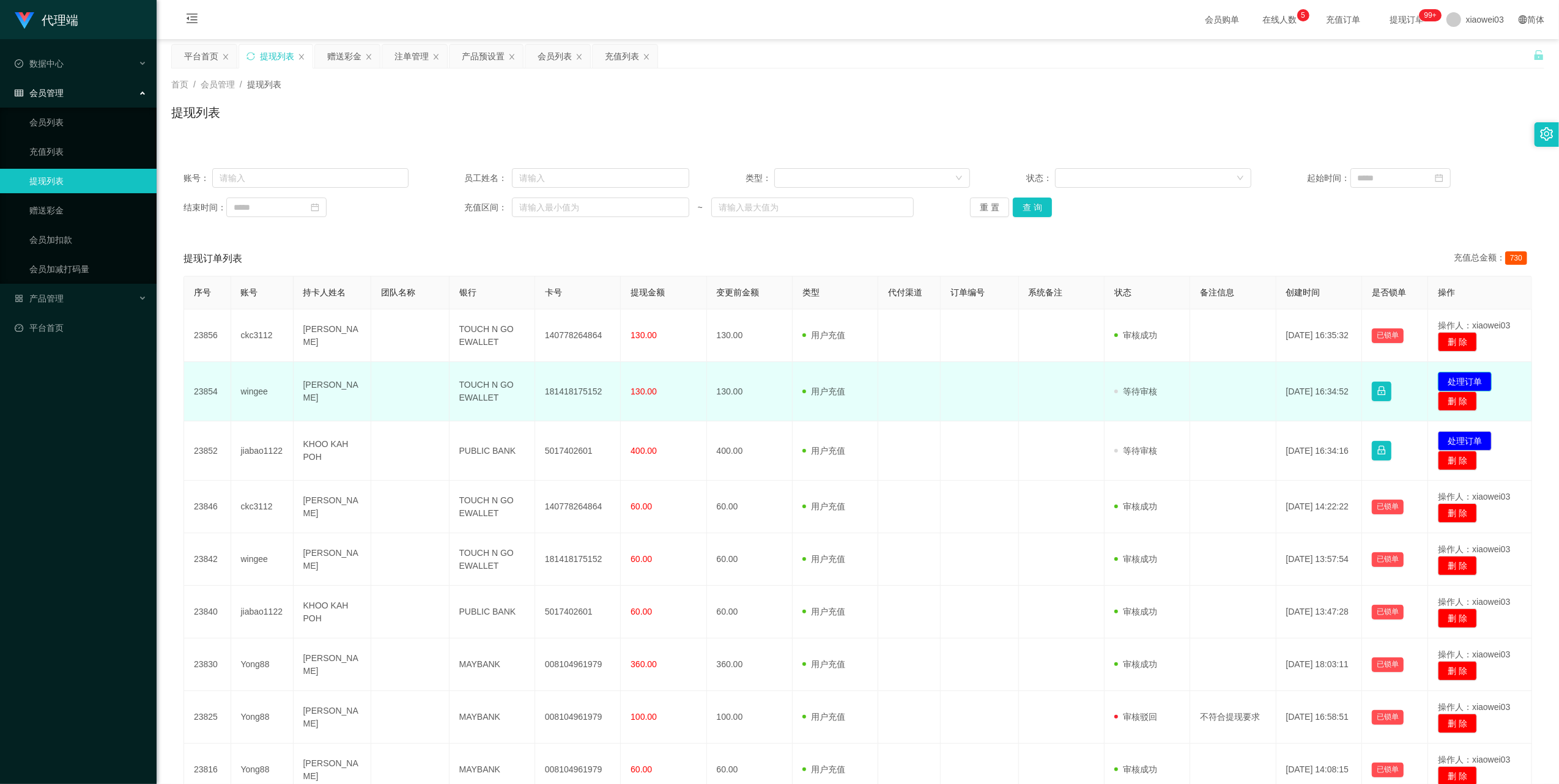
click at [1476, 374] on button "处理订单" at bounding box center [1464, 381] width 54 height 19
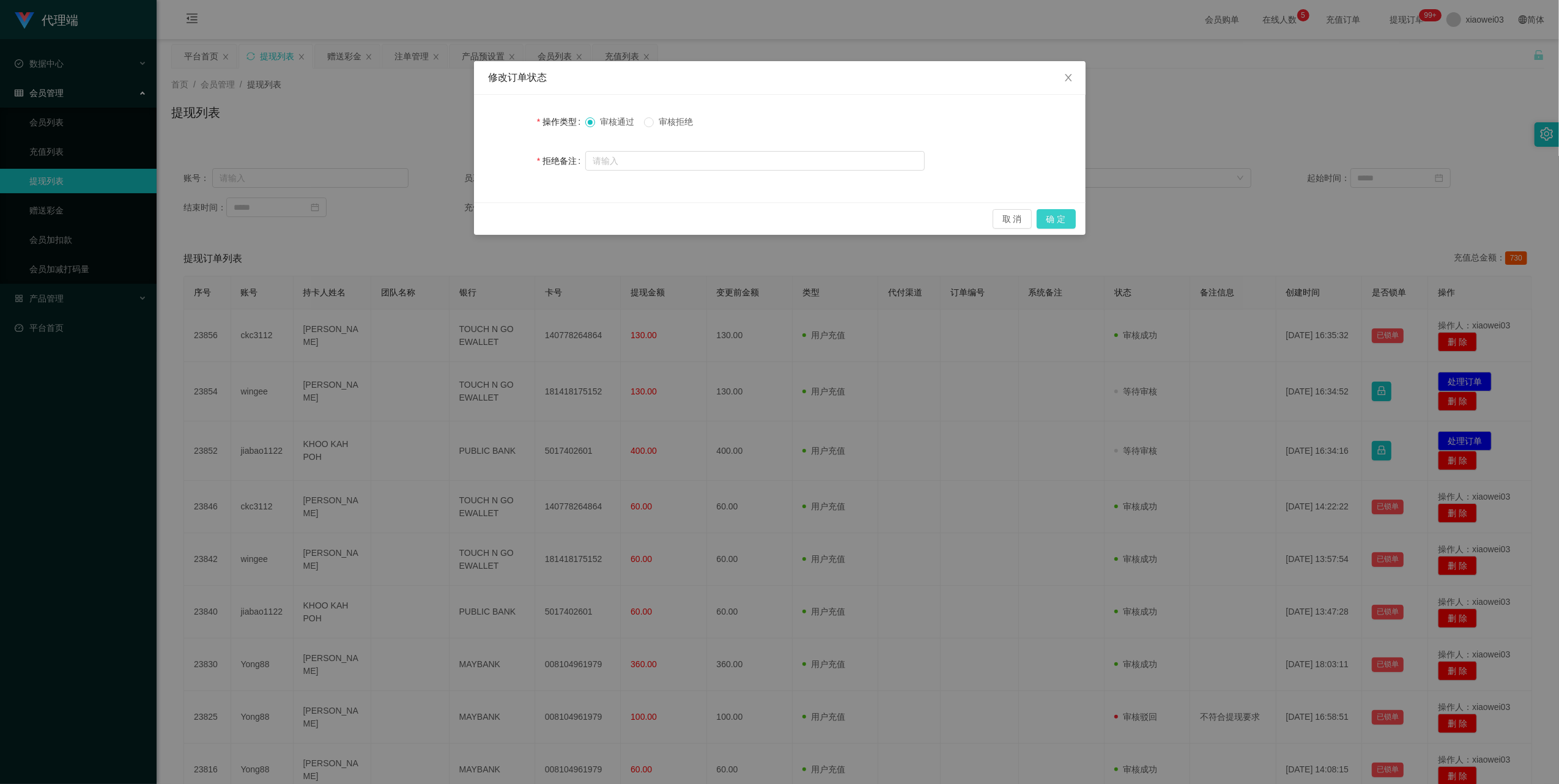
click at [1045, 213] on button "确 定" at bounding box center [1056, 219] width 39 height 19
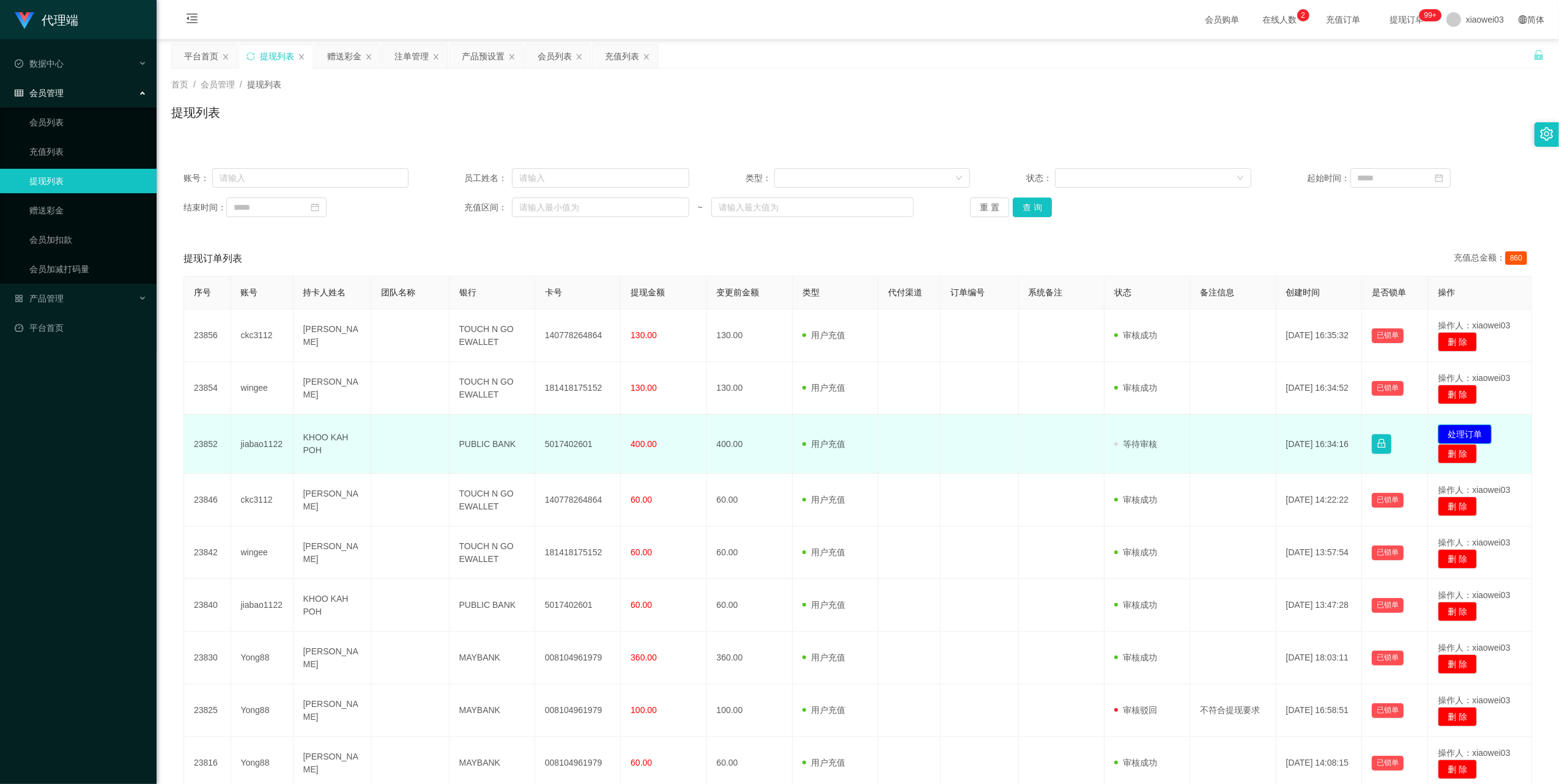
click at [1449, 434] on button "处理订单" at bounding box center [1464, 434] width 54 height 19
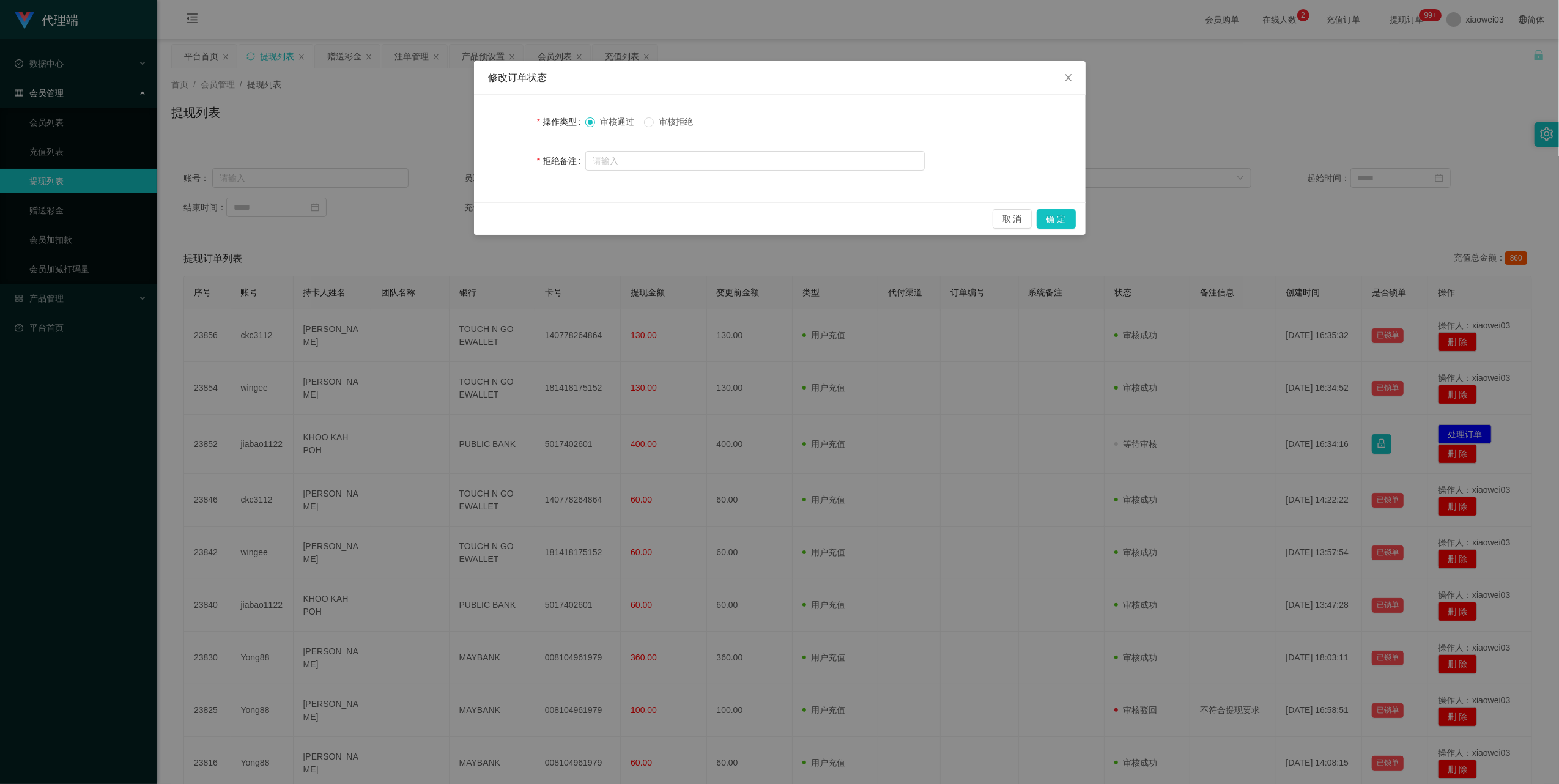
click at [667, 113] on div "审核通过 审核拒绝" at bounding box center [755, 121] width 339 height 24
click at [668, 117] on span "审核拒绝" at bounding box center [676, 121] width 44 height 10
click at [682, 155] on input "text" at bounding box center [755, 161] width 339 height 19
type input "提现积分与数据收益不符"
click at [1057, 213] on button "确 定" at bounding box center [1056, 219] width 39 height 19
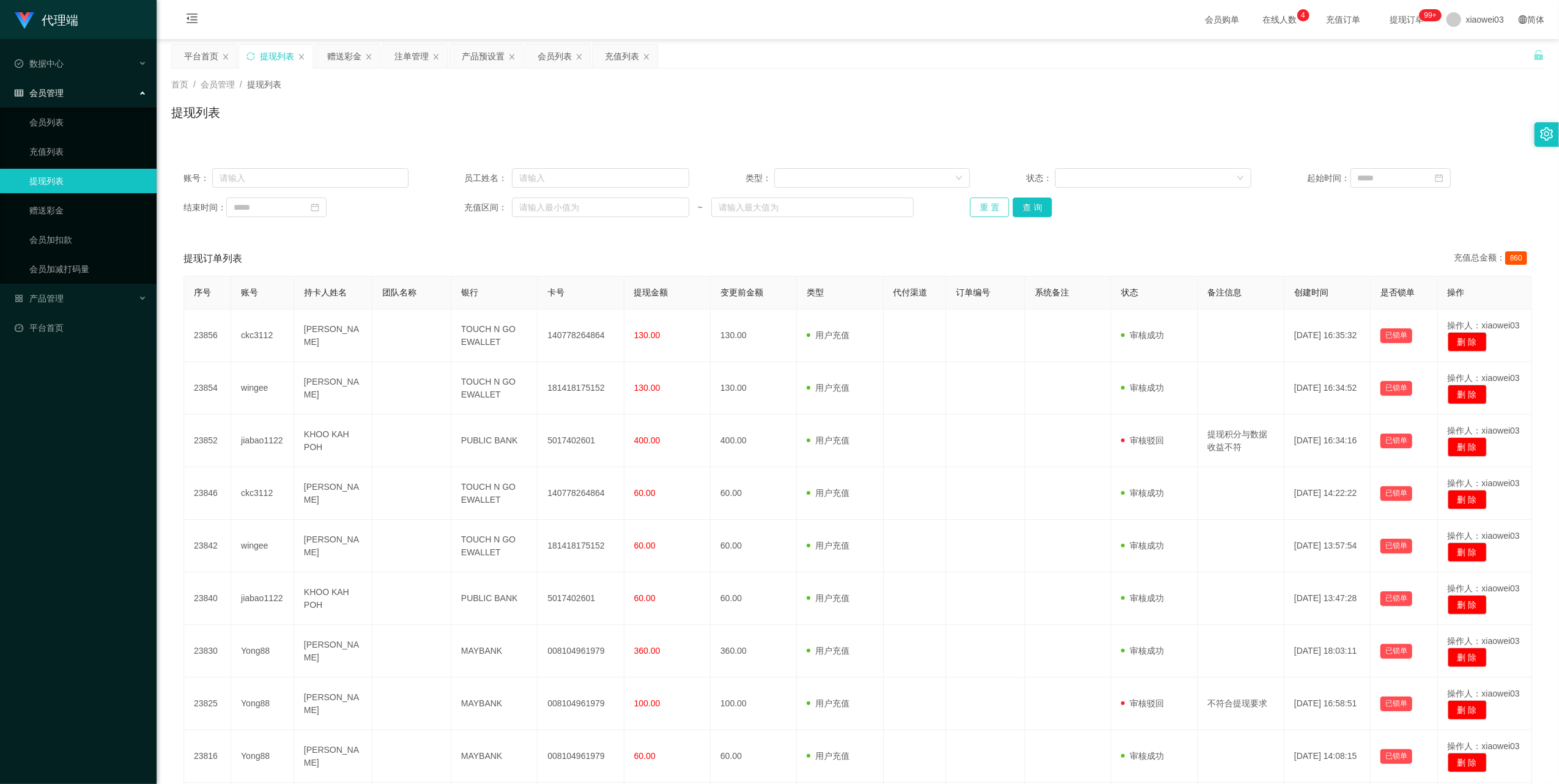
click at [989, 209] on button "重 置" at bounding box center [989, 207] width 39 height 19
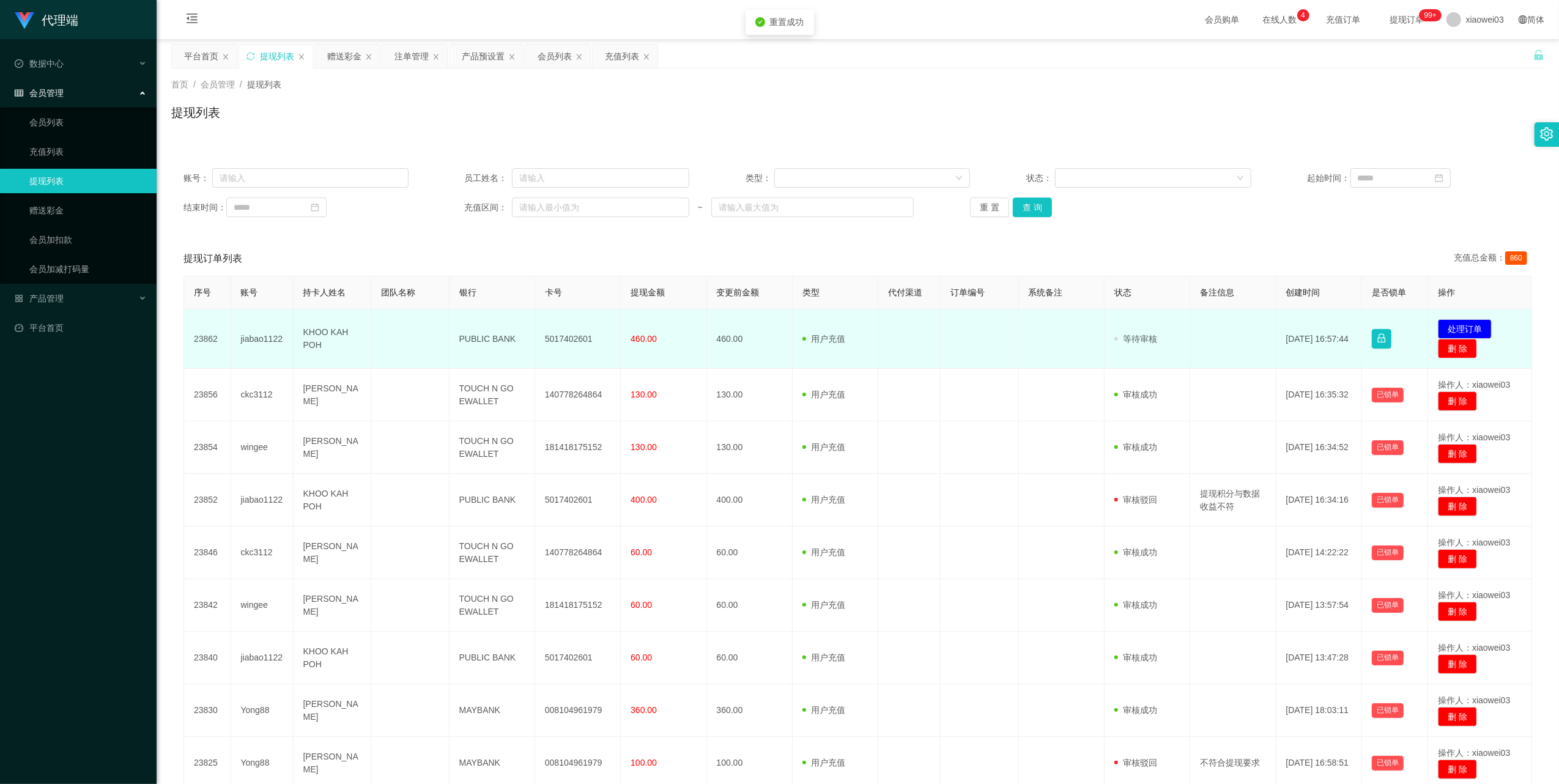
click at [569, 340] on td "5017402601" at bounding box center [578, 339] width 85 height 60
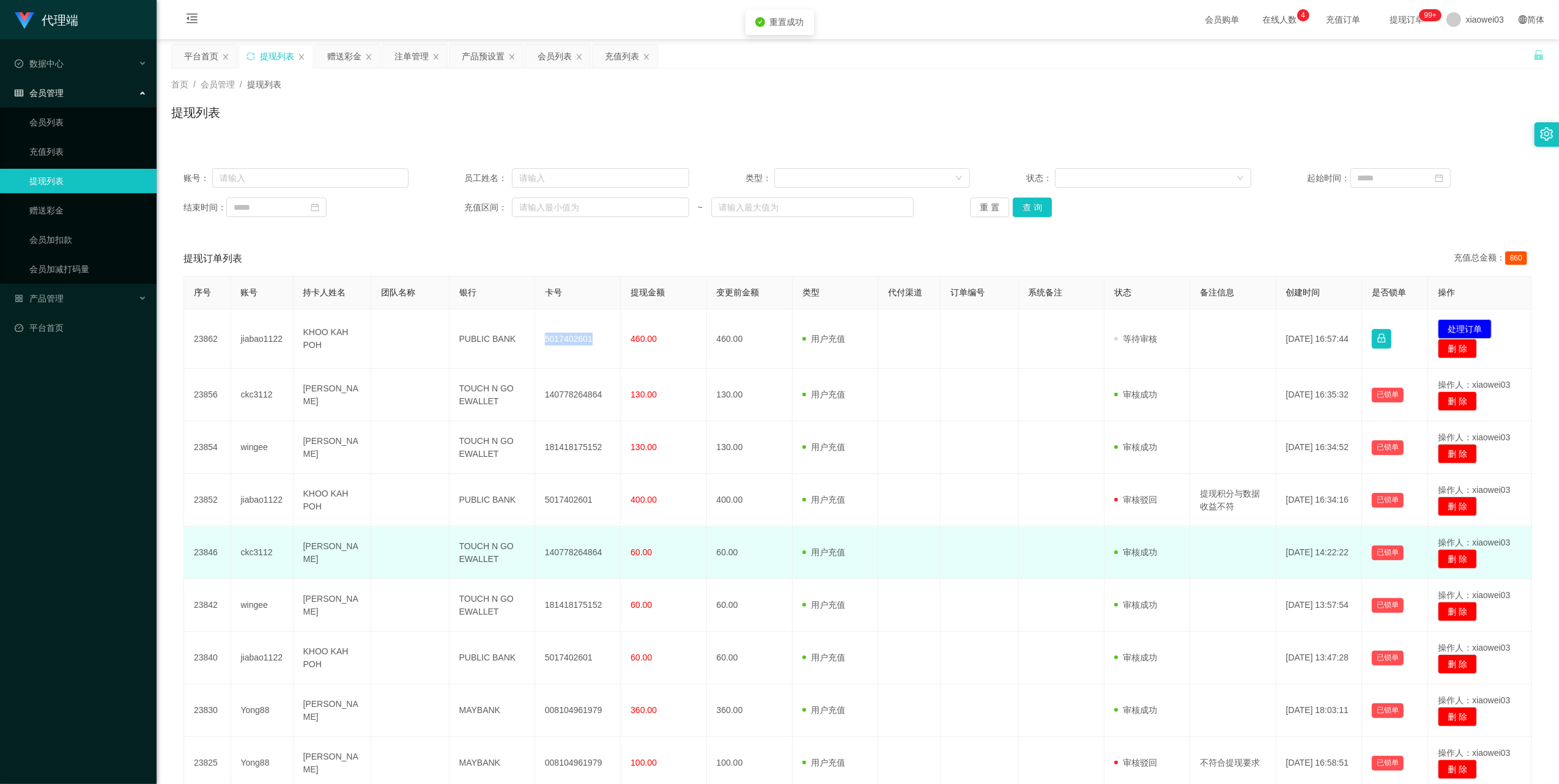
copy td "5017402601"
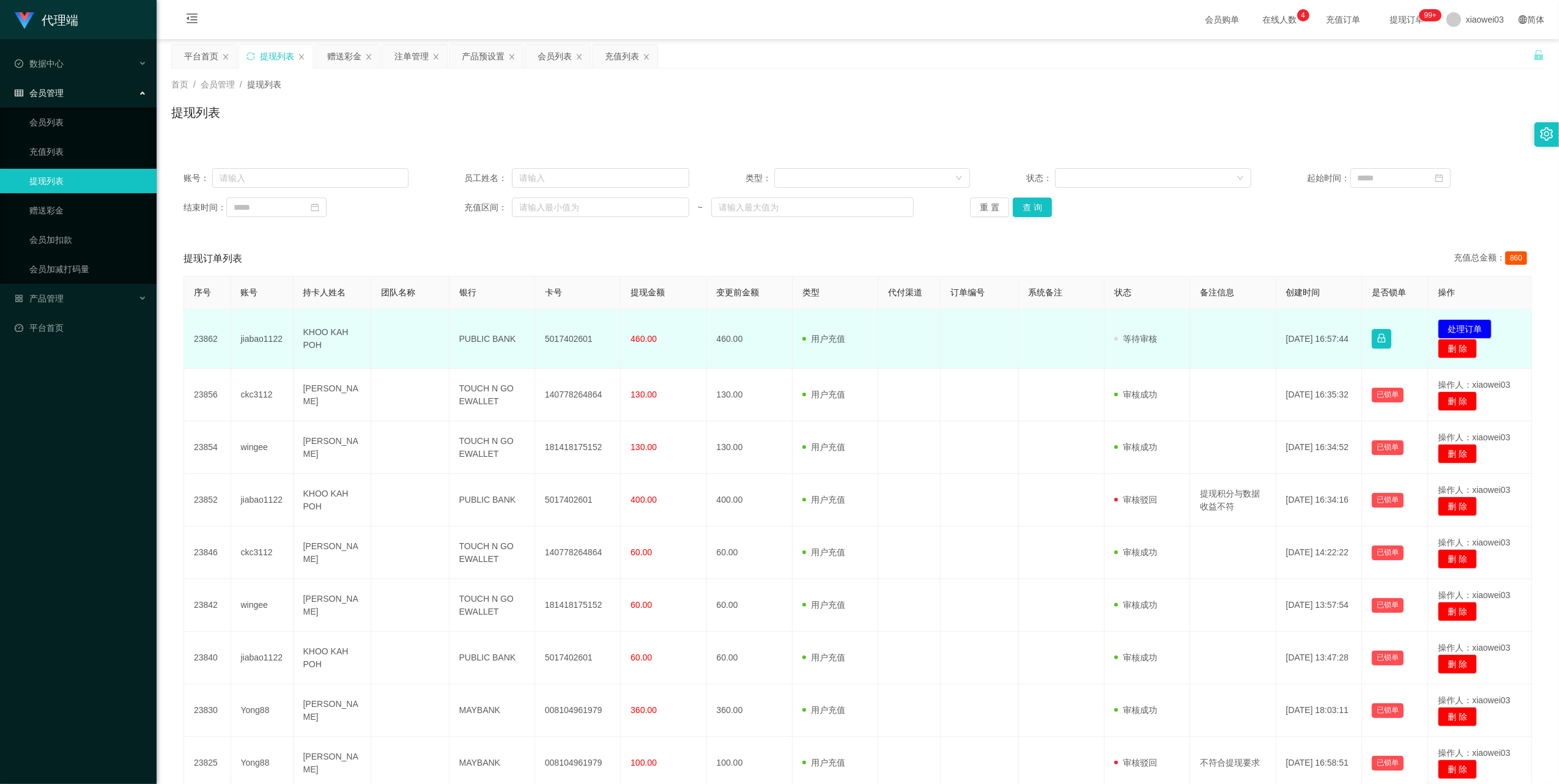
click at [480, 340] on td "PUBLIC BANK" at bounding box center [492, 339] width 85 height 60
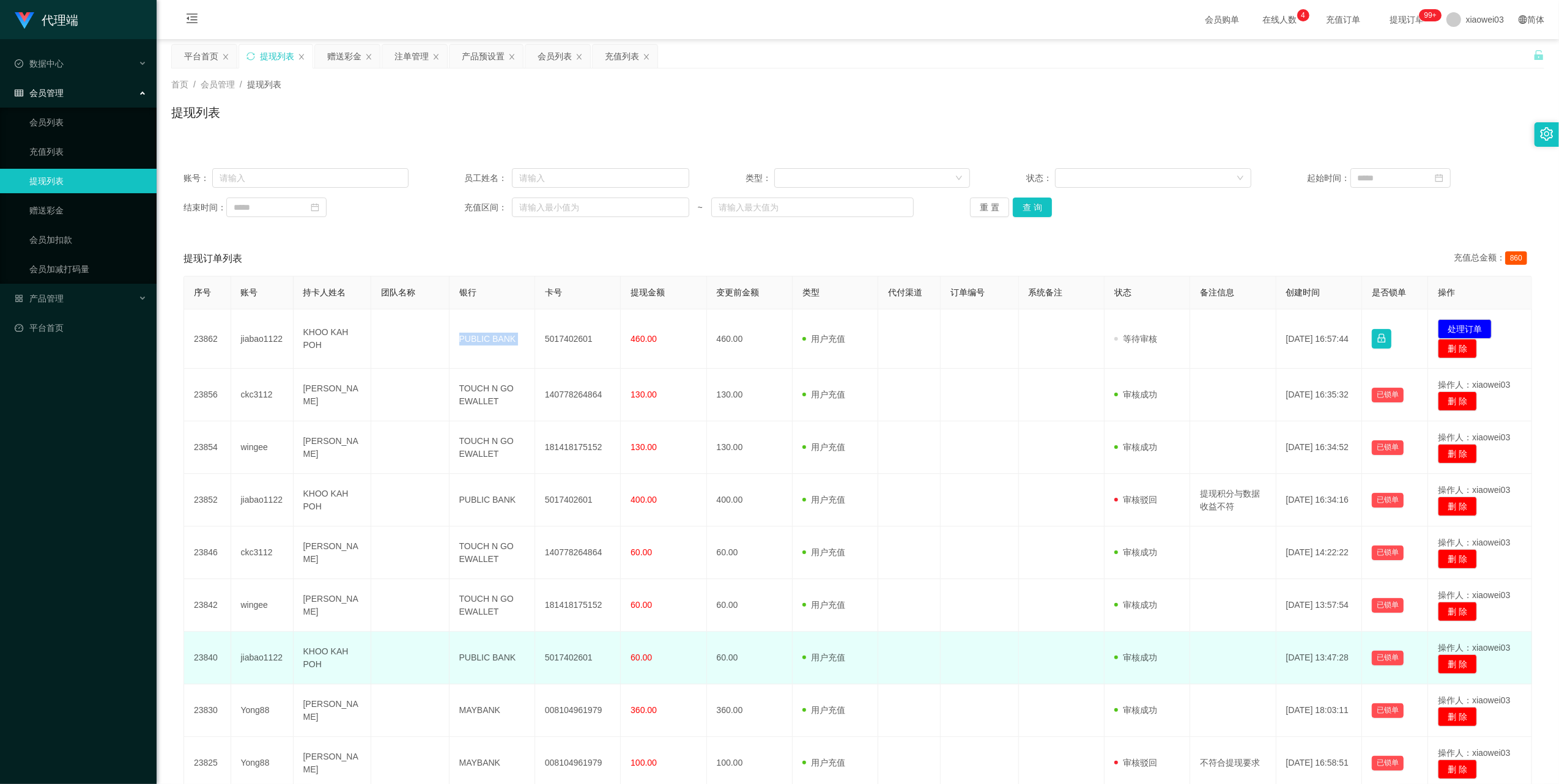
copy td "PUBLIC BANK"
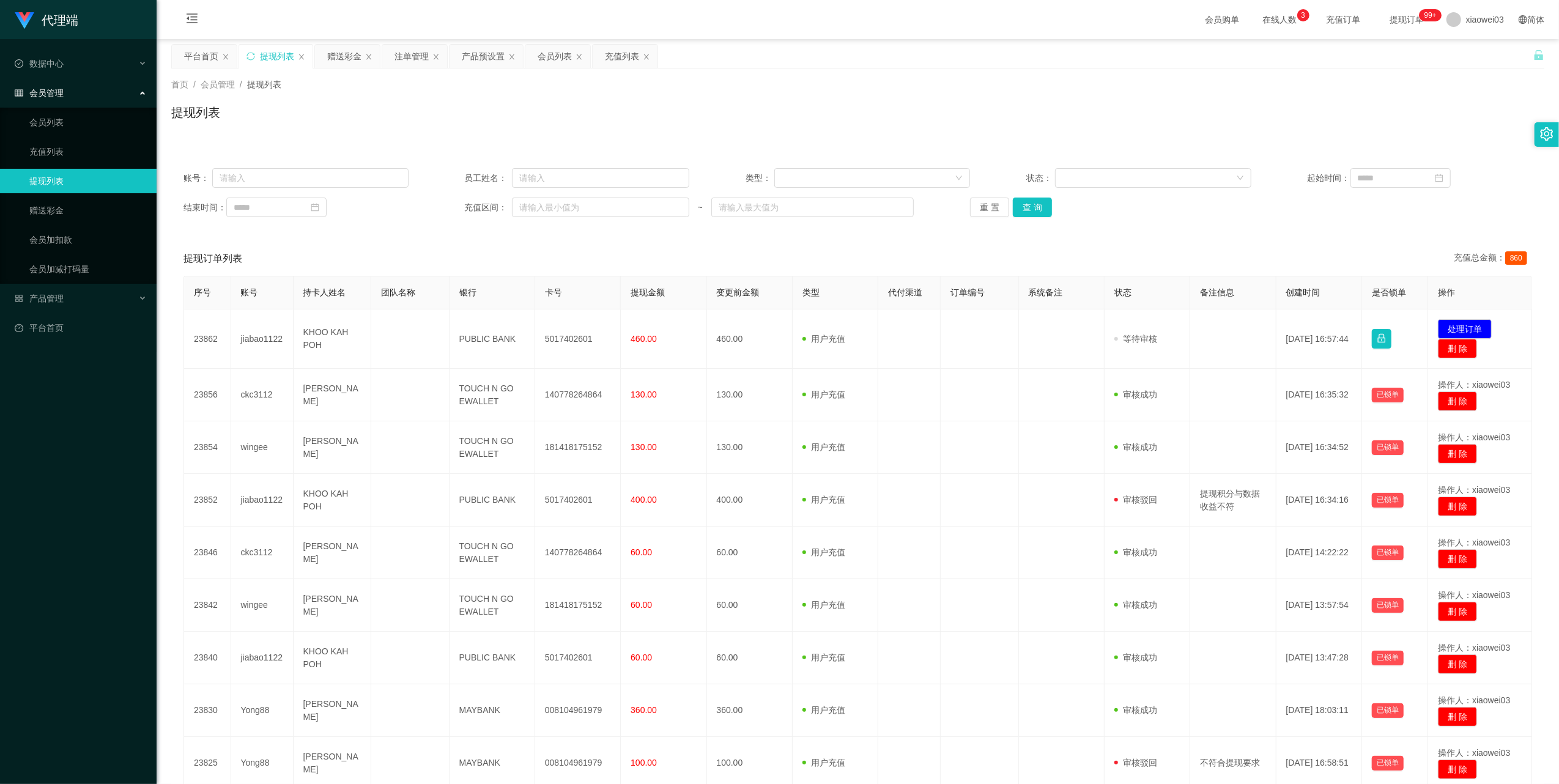
click at [1191, 211] on div "结束时间： 充值区间： ~ 重 置 查 询" at bounding box center [858, 207] width 1348 height 19
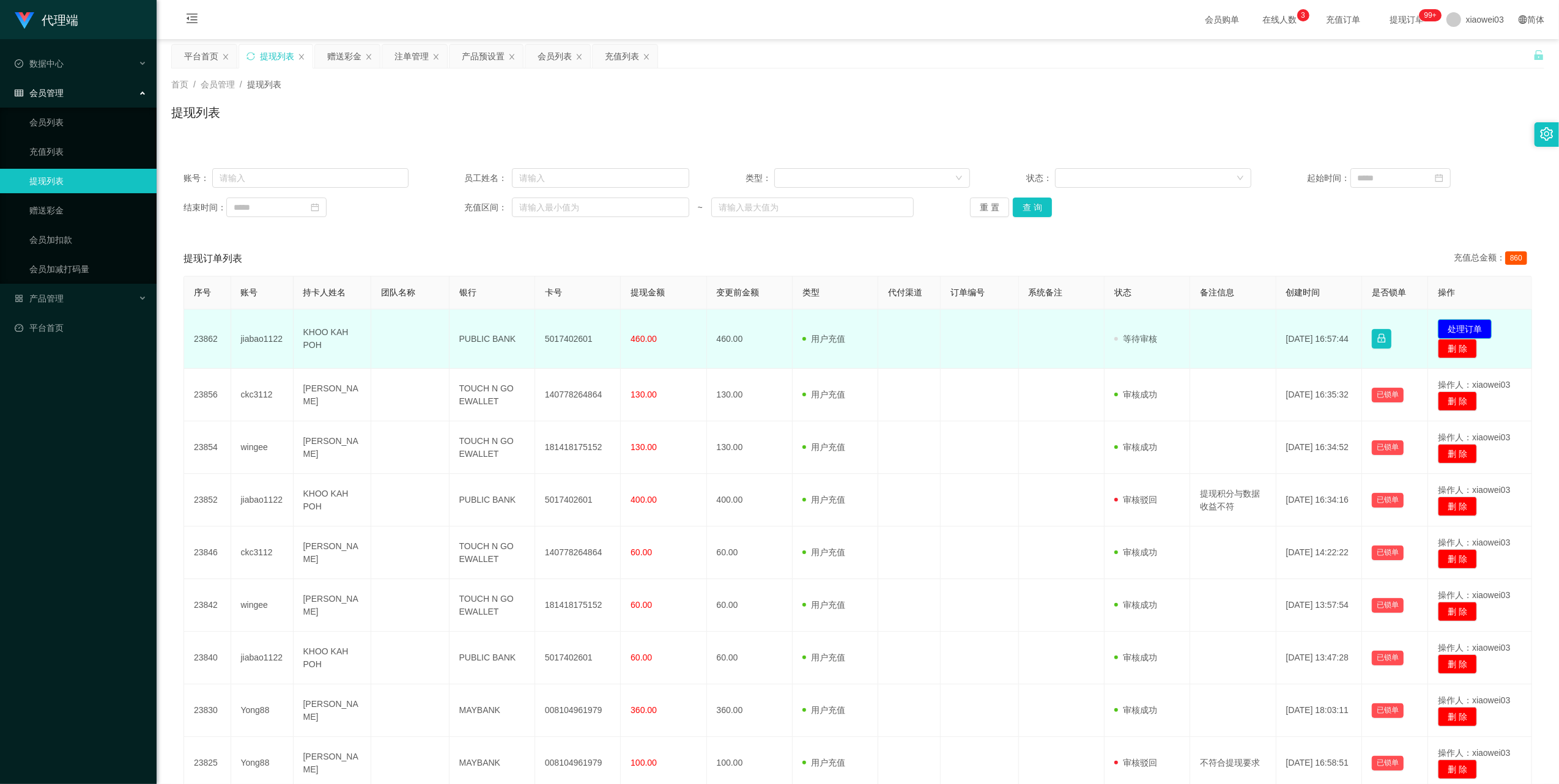
click at [1461, 326] on button "处理订单" at bounding box center [1464, 329] width 54 height 19
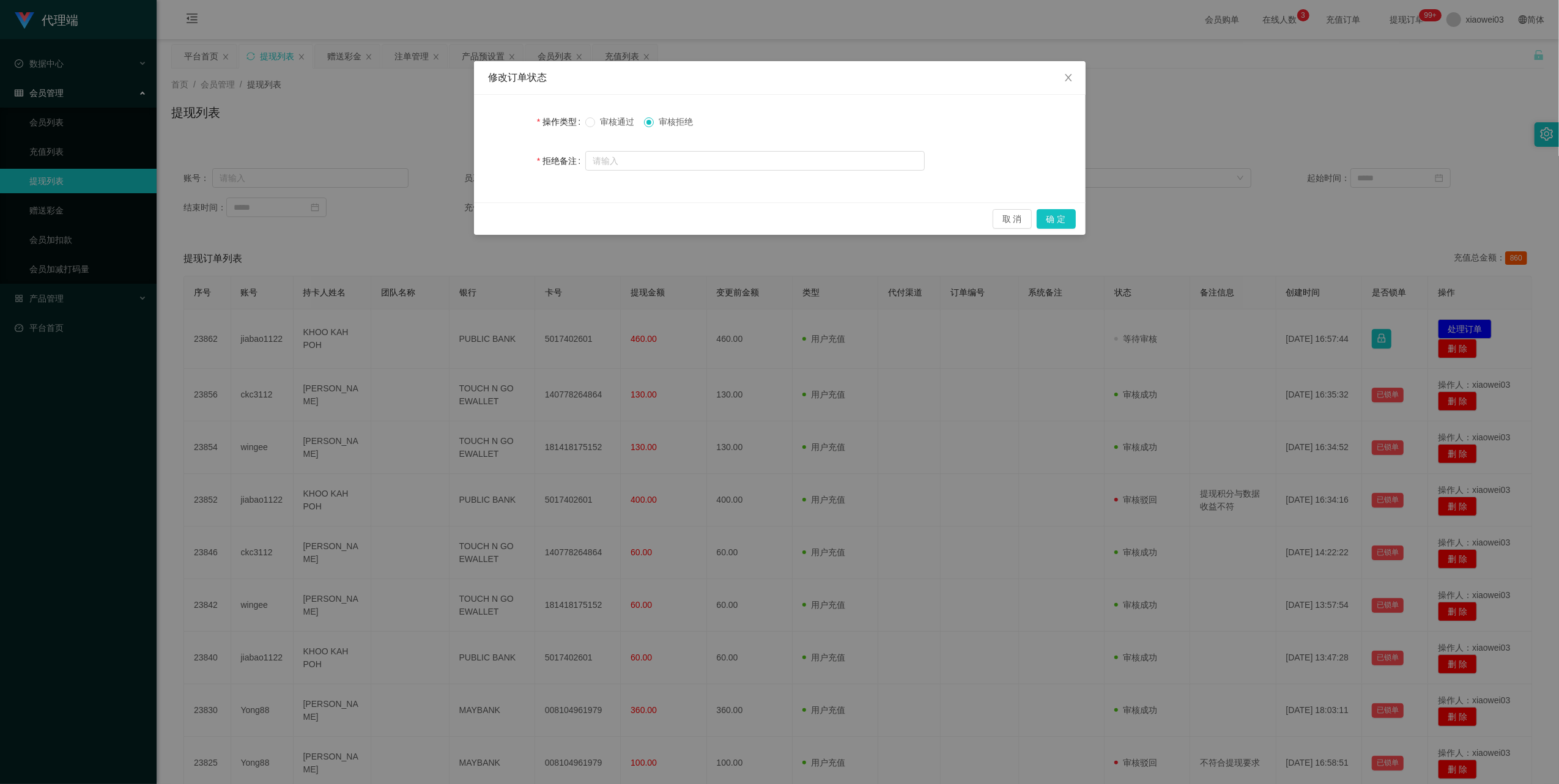
click at [609, 118] on span "审核通过" at bounding box center [617, 121] width 44 height 10
click at [1059, 221] on button "确 定" at bounding box center [1056, 219] width 39 height 19
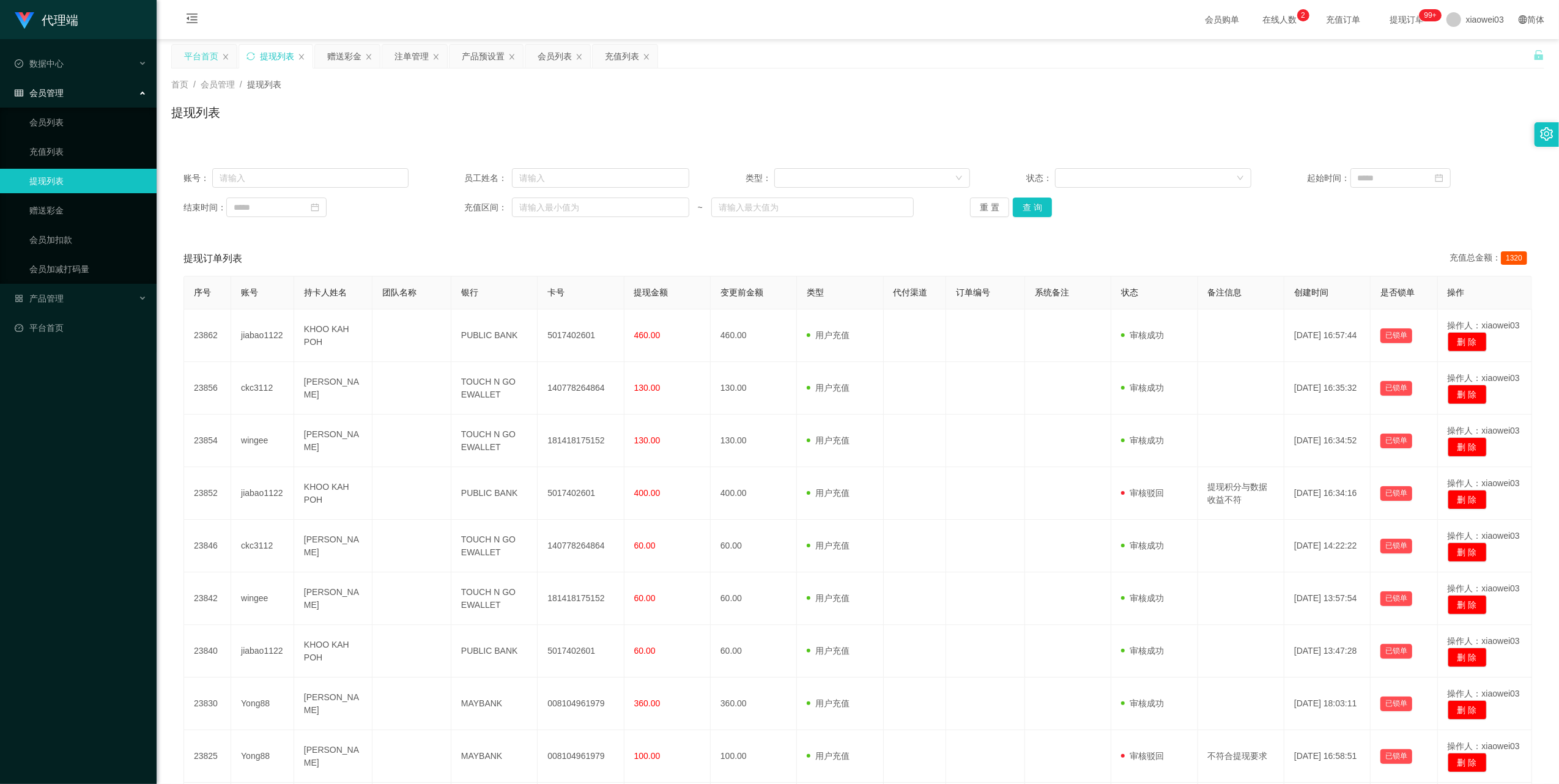
click at [183, 64] on div "平台首页" at bounding box center [204, 56] width 65 height 23
click at [187, 55] on div "平台首页" at bounding box center [201, 56] width 35 height 23
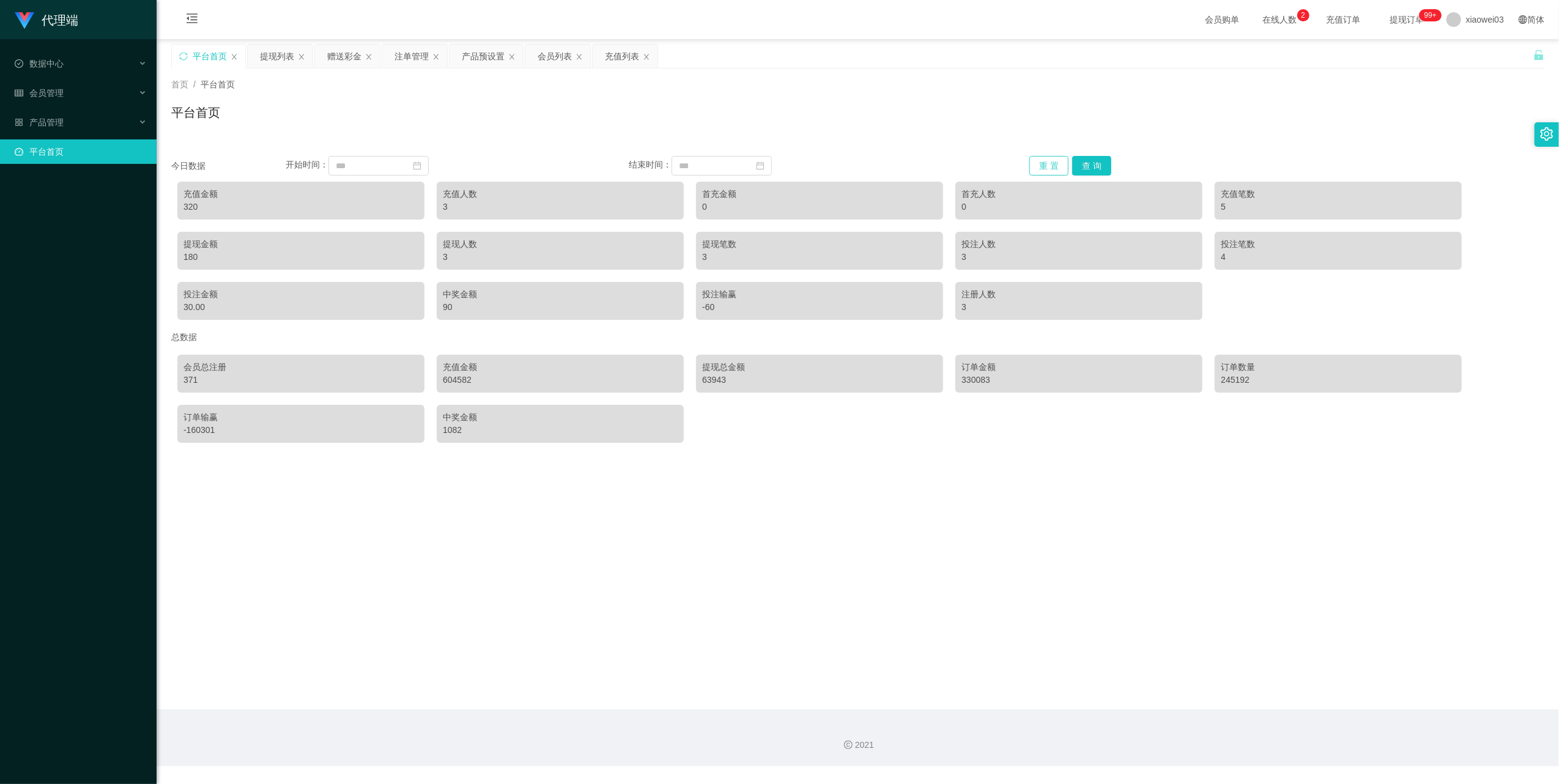
click at [1037, 157] on button "重 置" at bounding box center [1049, 166] width 39 height 19
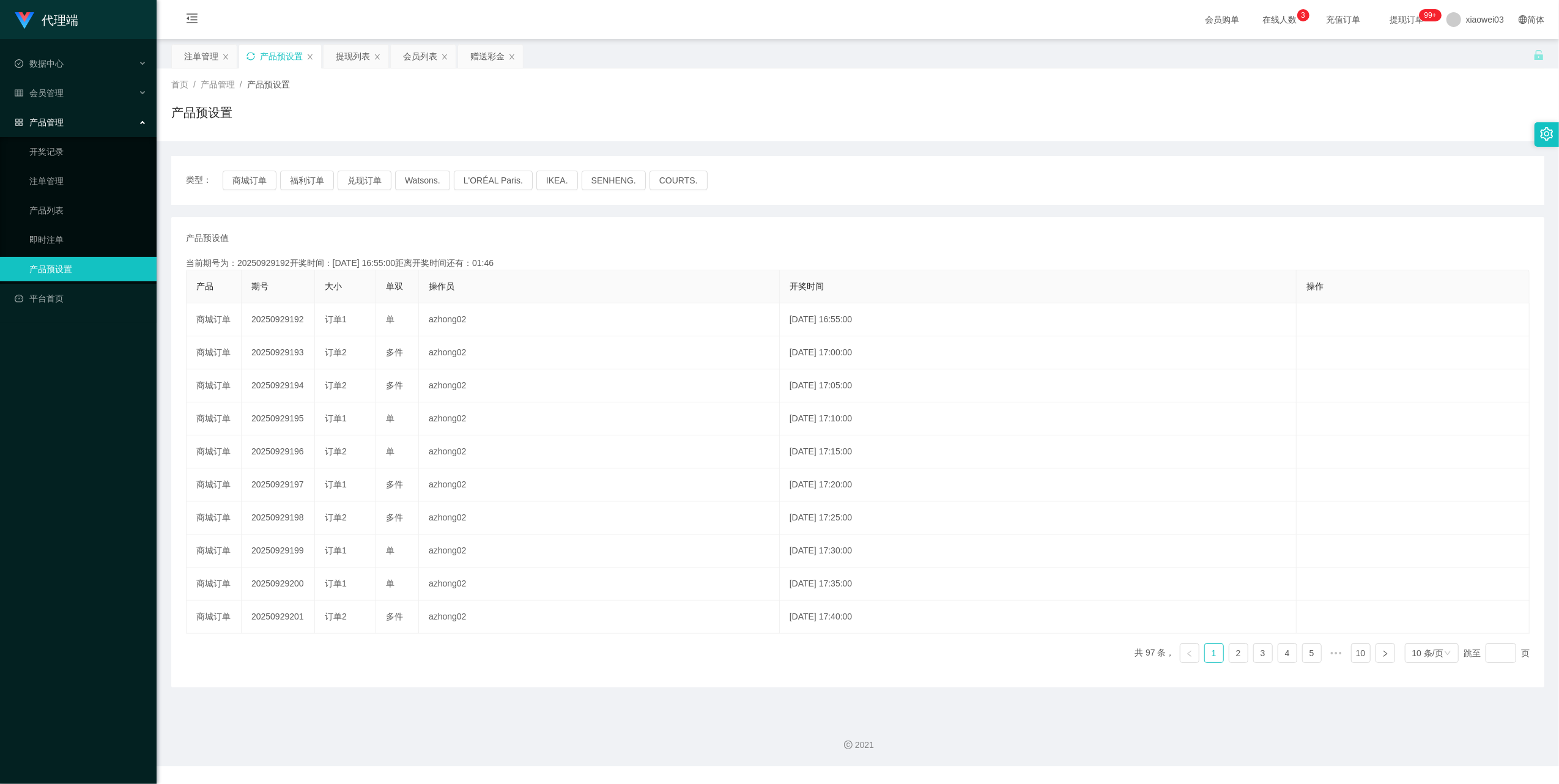
click at [250, 55] on icon "图标: sync" at bounding box center [250, 56] width 9 height 9
click at [249, 177] on button "商城订单" at bounding box center [249, 180] width 54 height 19
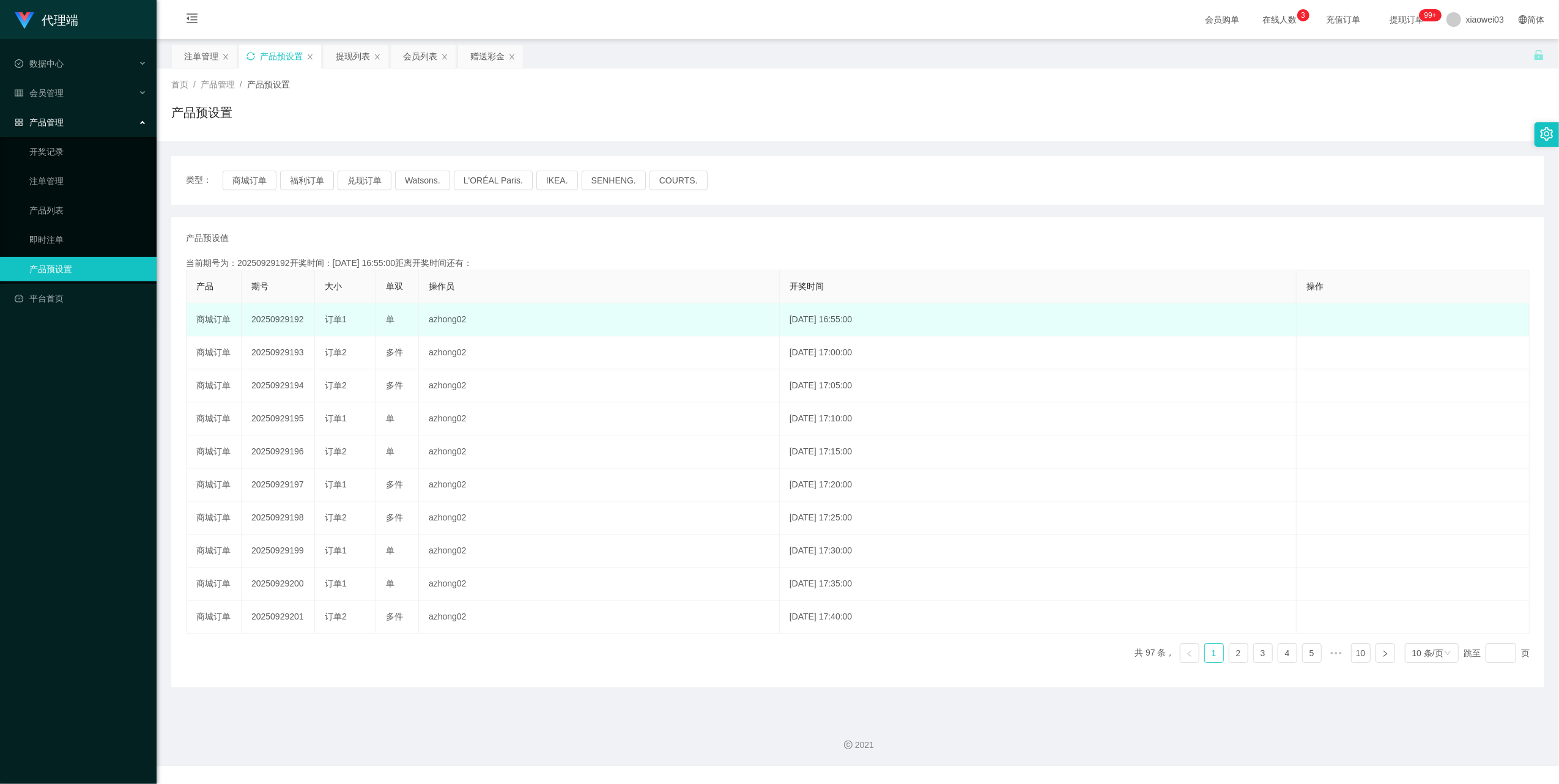
click at [285, 317] on td "20250929192" at bounding box center [278, 319] width 73 height 33
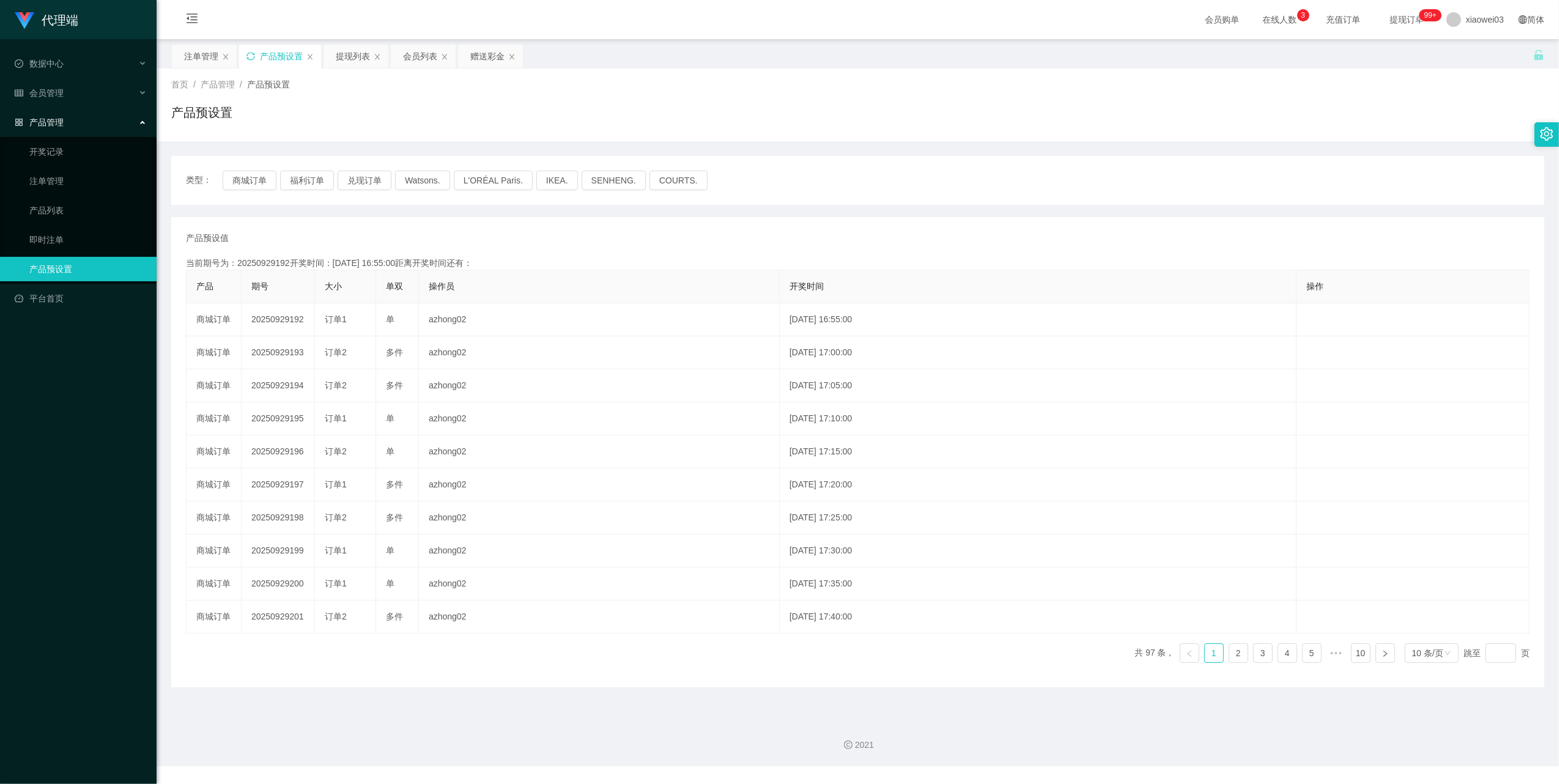
copy td "20250929192"
click at [248, 55] on icon "图标: sync" at bounding box center [250, 56] width 8 height 8
click at [245, 182] on button "商城订单" at bounding box center [249, 180] width 54 height 19
click at [211, 50] on div "注单管理" at bounding box center [201, 56] width 35 height 23
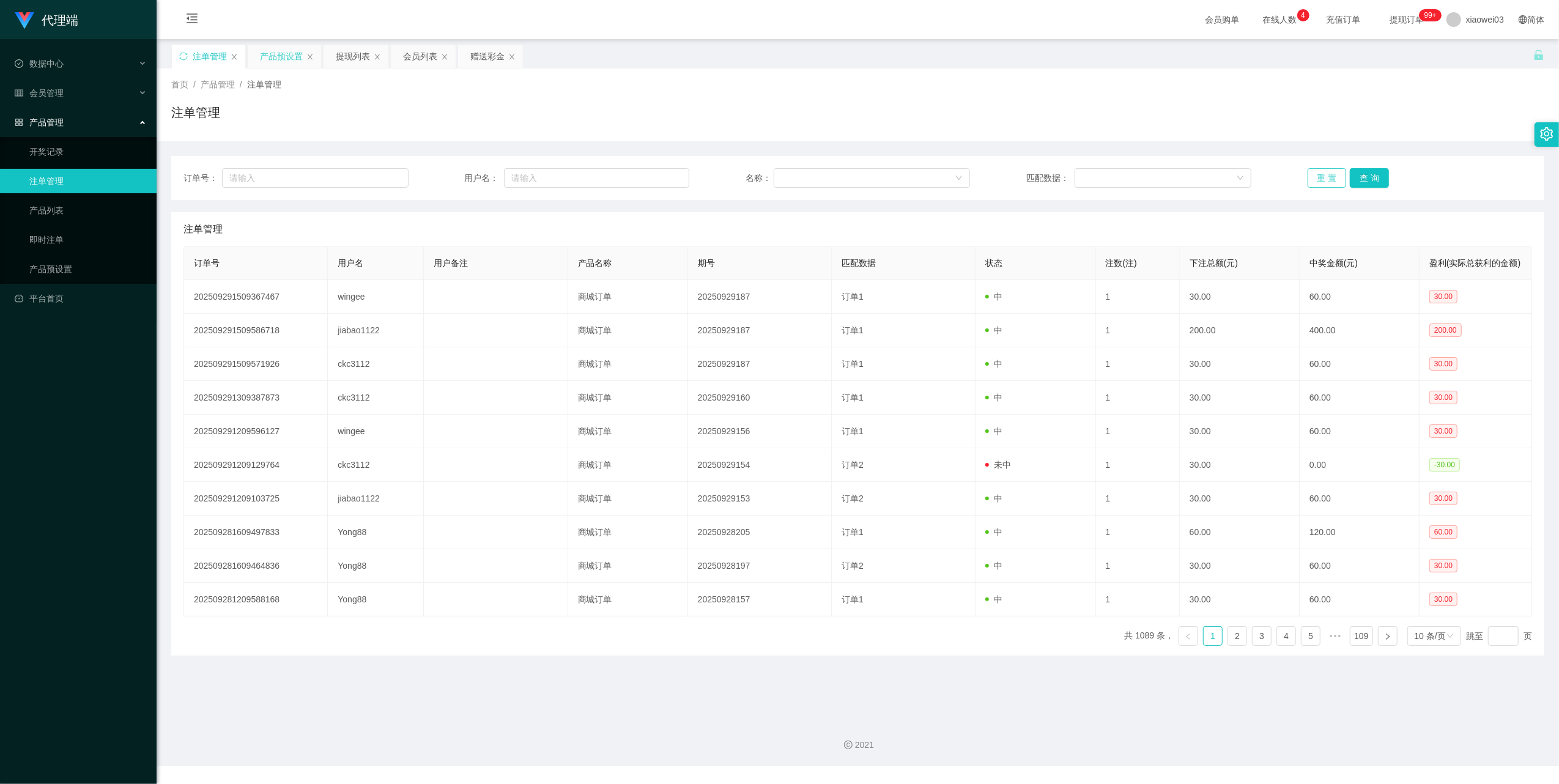
click at [1326, 179] on button "重 置" at bounding box center [1327, 178] width 39 height 19
click at [1314, 183] on button "重 置" at bounding box center [1327, 178] width 39 height 19
click at [1314, 180] on button "重 置" at bounding box center [1327, 178] width 39 height 19
